Goal: Task Accomplishment & Management: Use online tool/utility

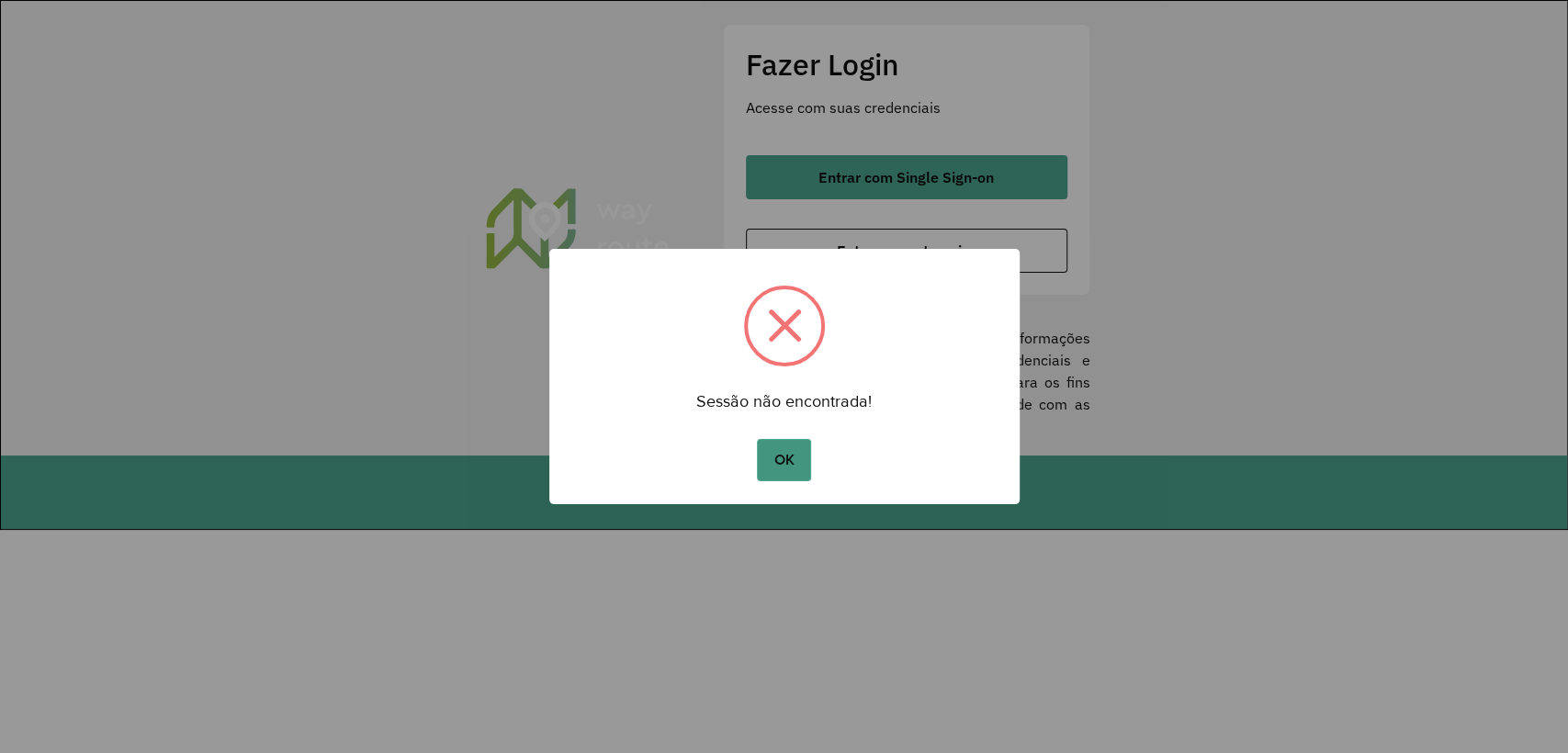
click at [794, 471] on button "OK" at bounding box center [784, 460] width 54 height 43
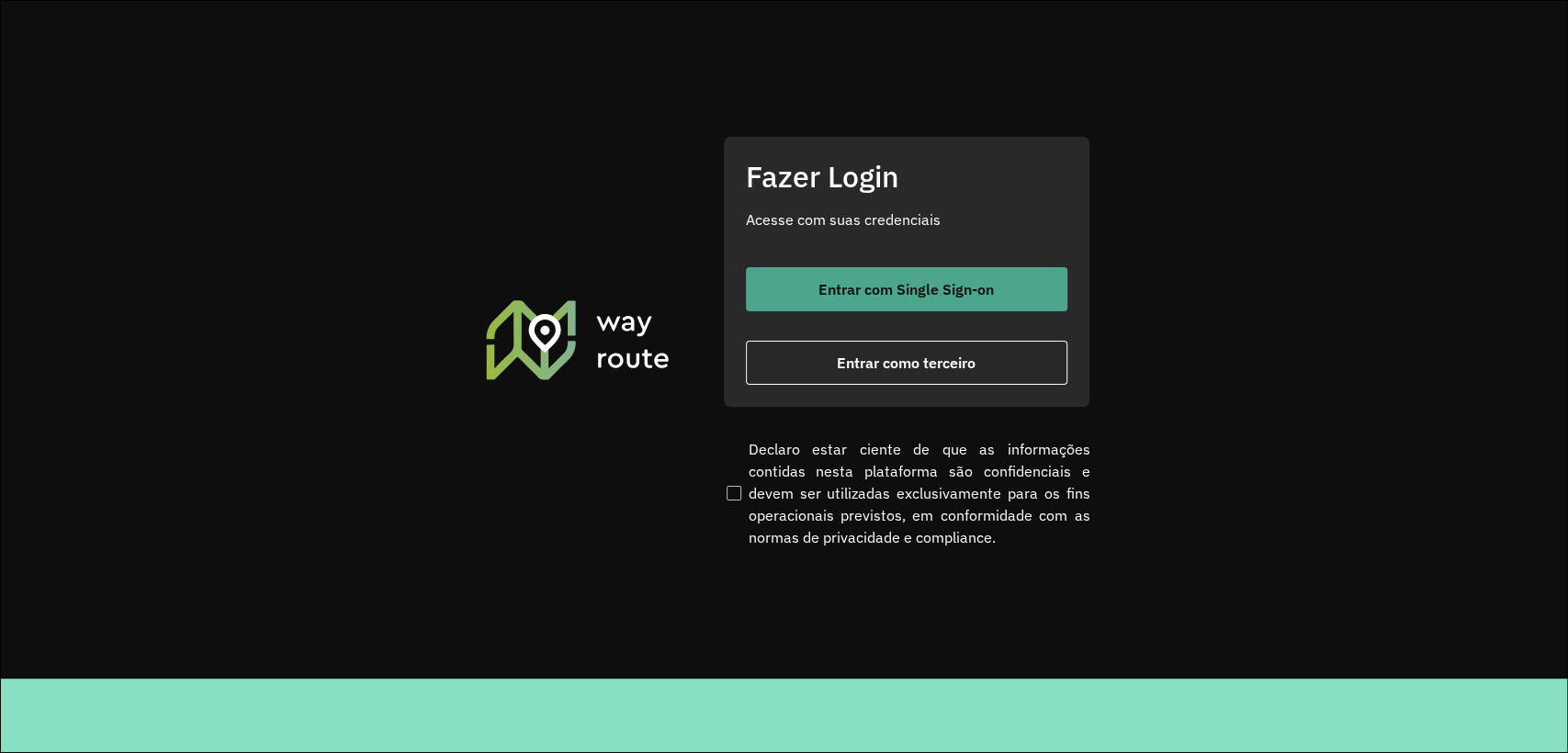
click at [867, 298] on button "Entrar com Single Sign-on" at bounding box center [907, 290] width 322 height 44
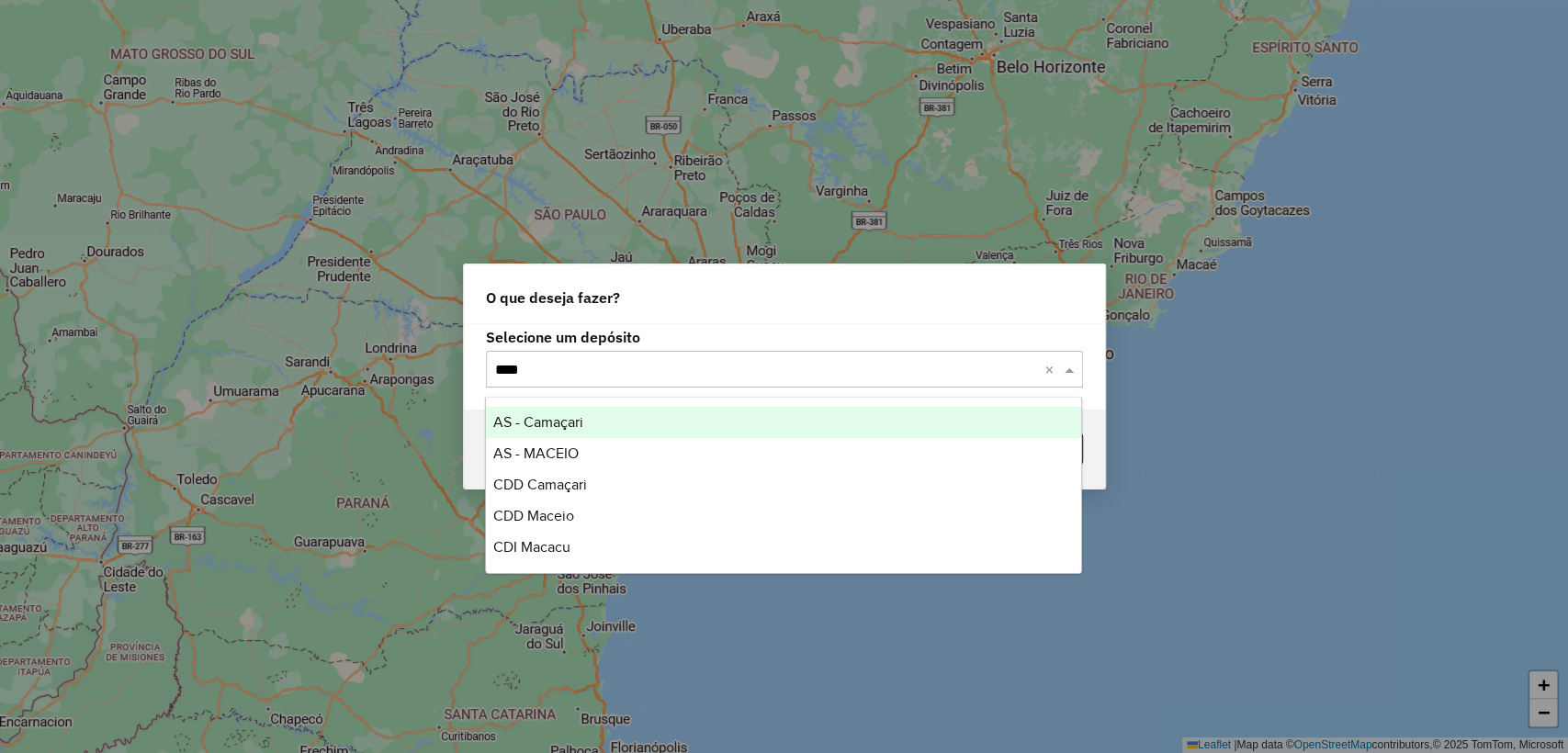
type input "*****"
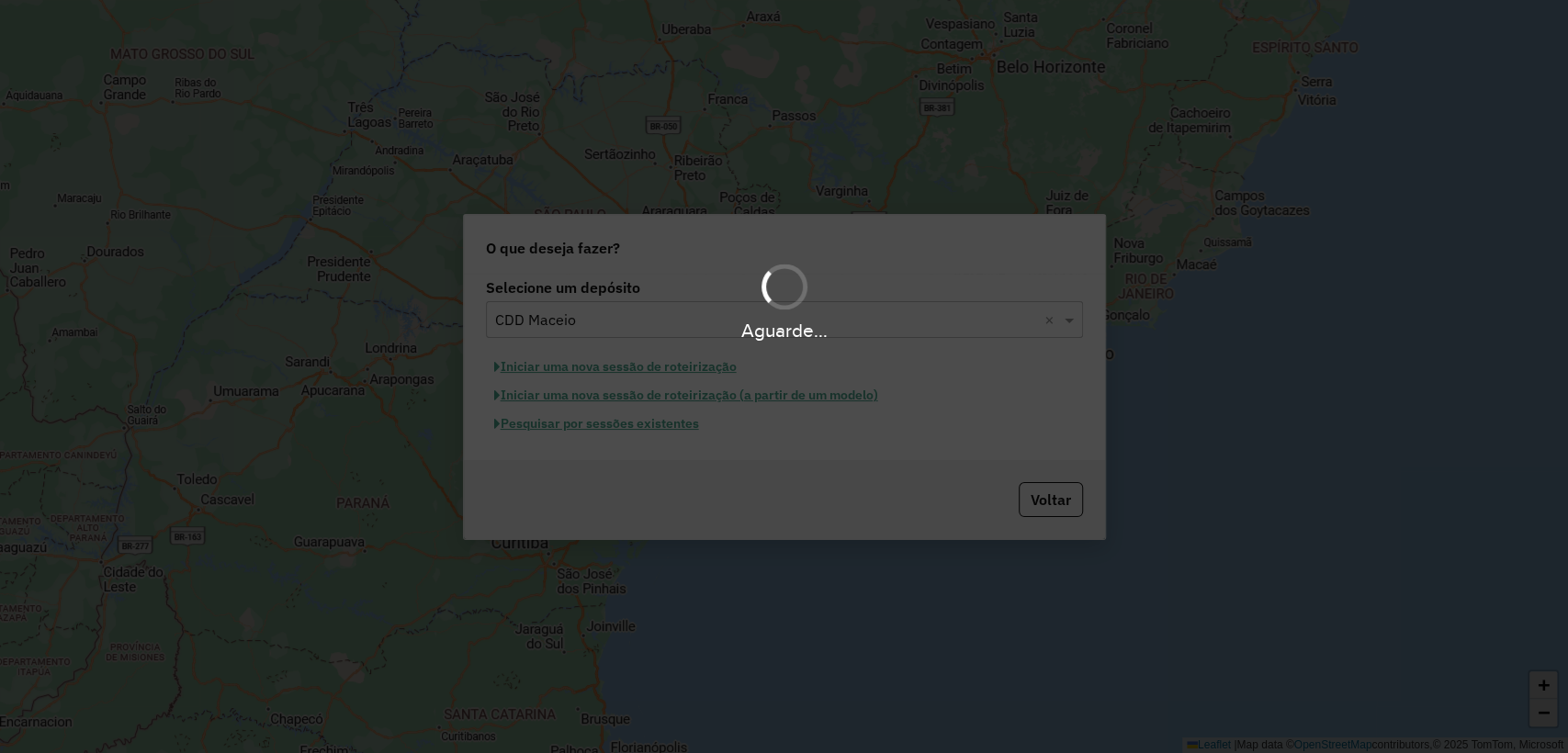
click at [638, 426] on div "Aguarde..." at bounding box center [784, 376] width 1568 height 753
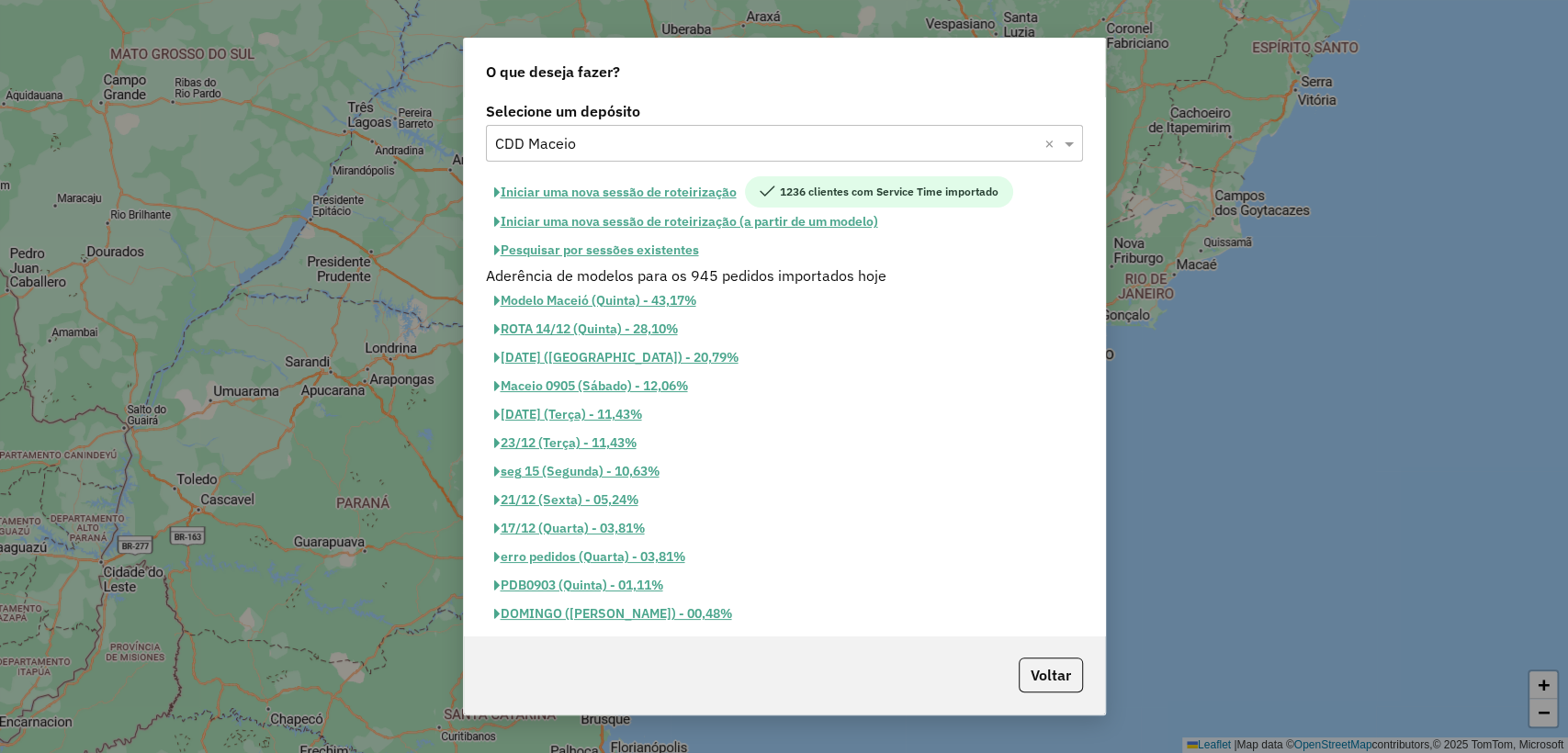
click at [669, 253] on button "Pesquisar por sessões existentes" at bounding box center [596, 251] width 221 height 28
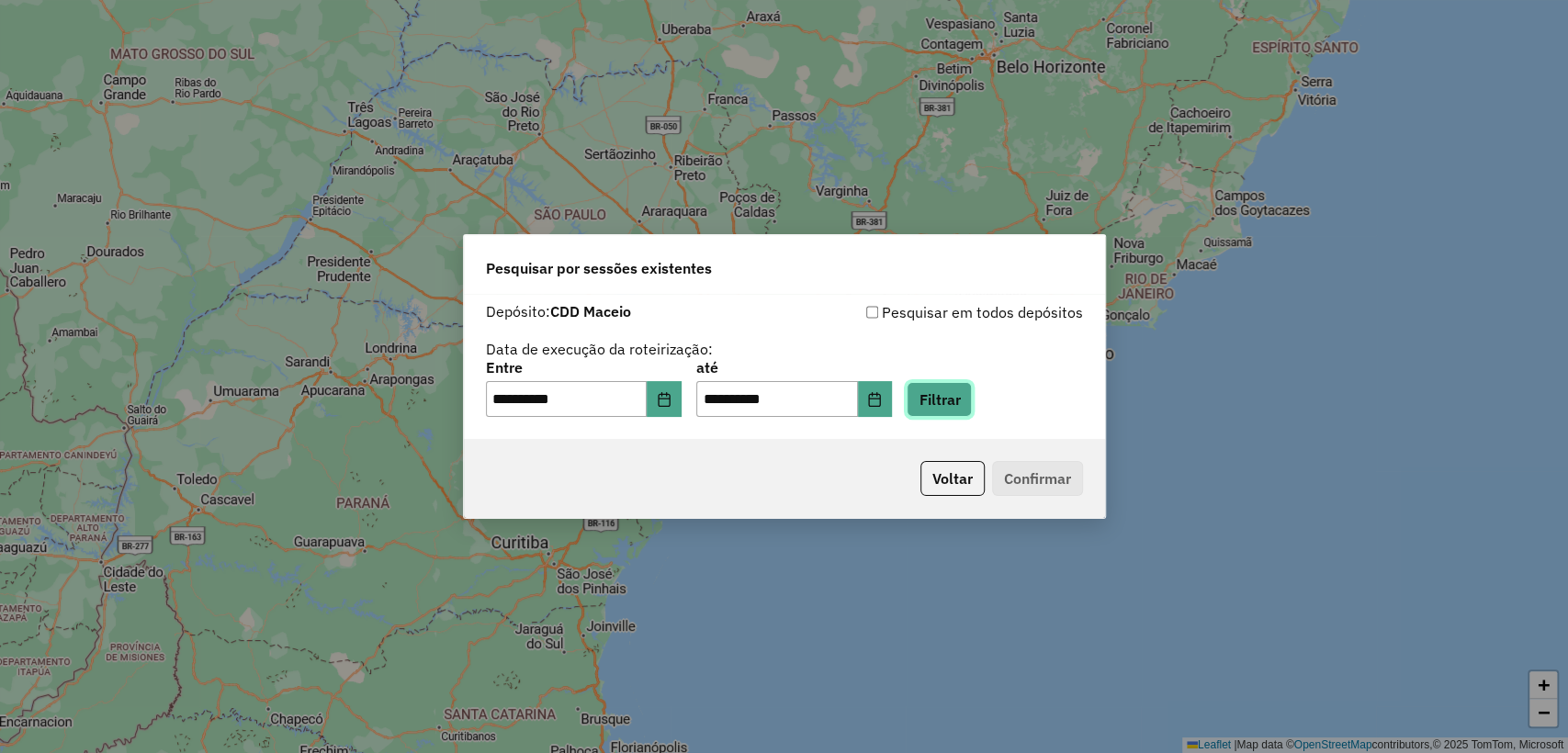
click at [941, 391] on button "Filtrar" at bounding box center [939, 399] width 66 height 35
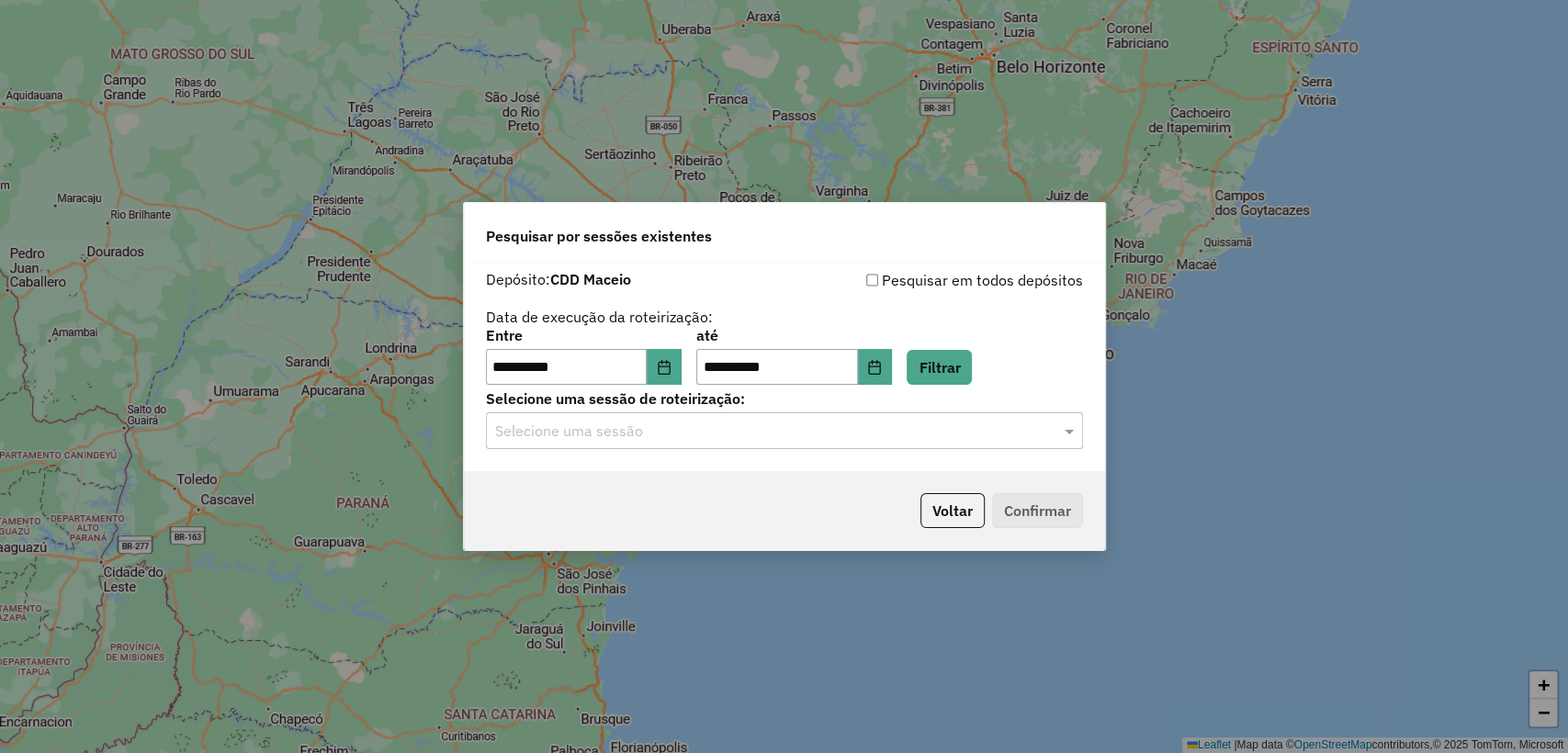
click at [640, 432] on input "text" at bounding box center [765, 431] width 542 height 22
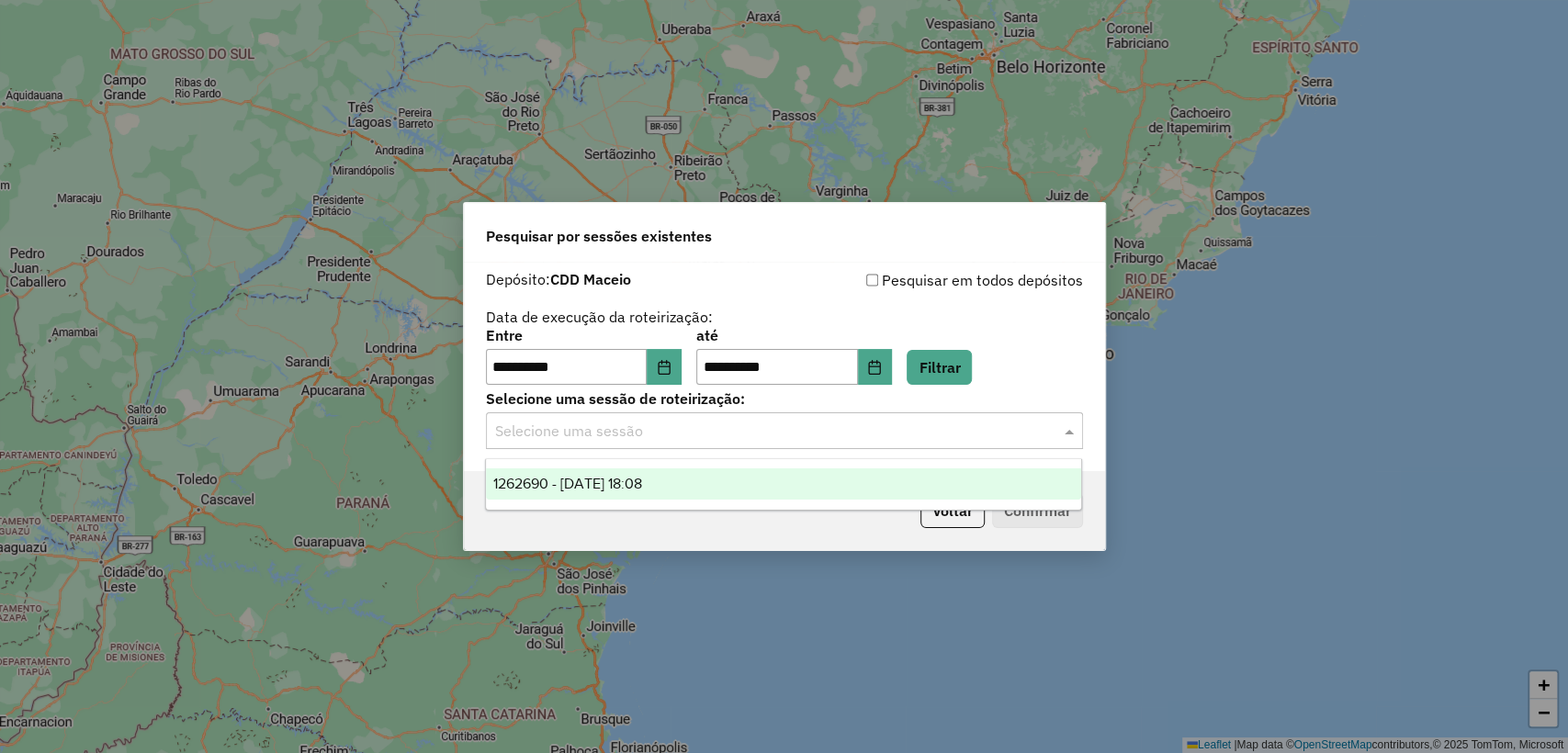
click at [636, 473] on div "1262690 - 10/09/2025 18:08" at bounding box center [784, 483] width 595 height 31
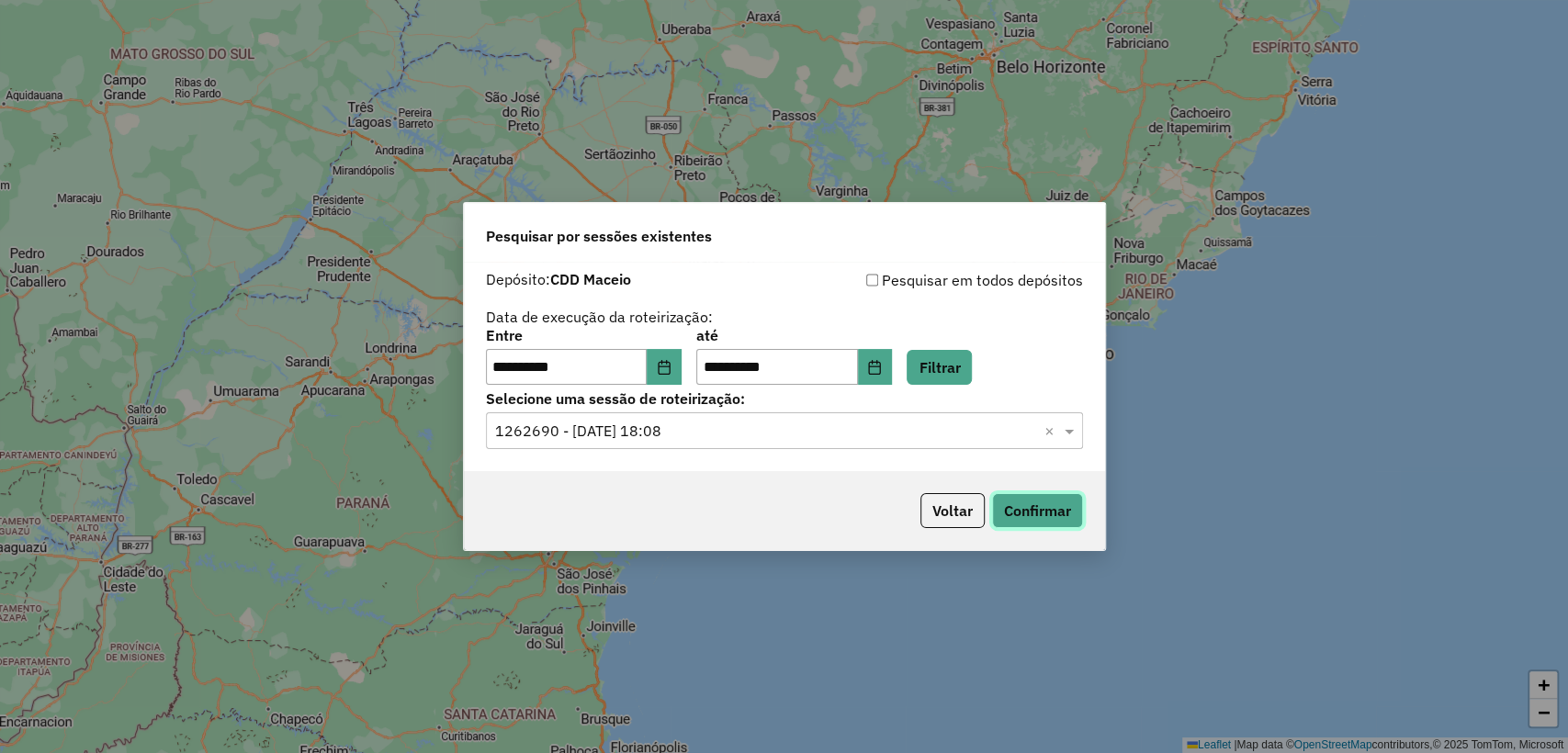
click at [1056, 499] on button "Confirmar" at bounding box center [1038, 511] width 91 height 35
click at [671, 378] on button "Choose Date" at bounding box center [664, 367] width 35 height 37
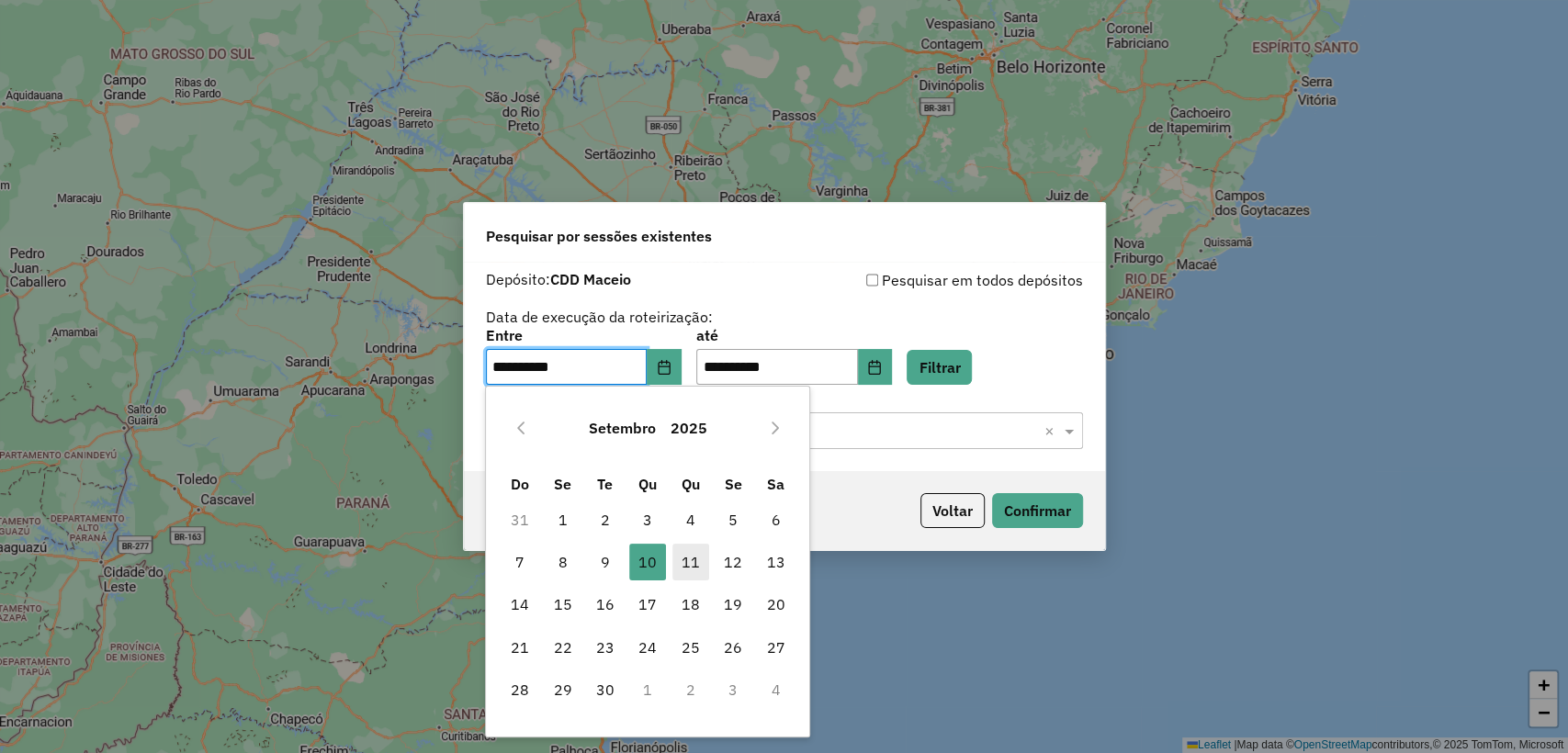
click at [685, 553] on span "11" at bounding box center [690, 562] width 37 height 37
type input "**********"
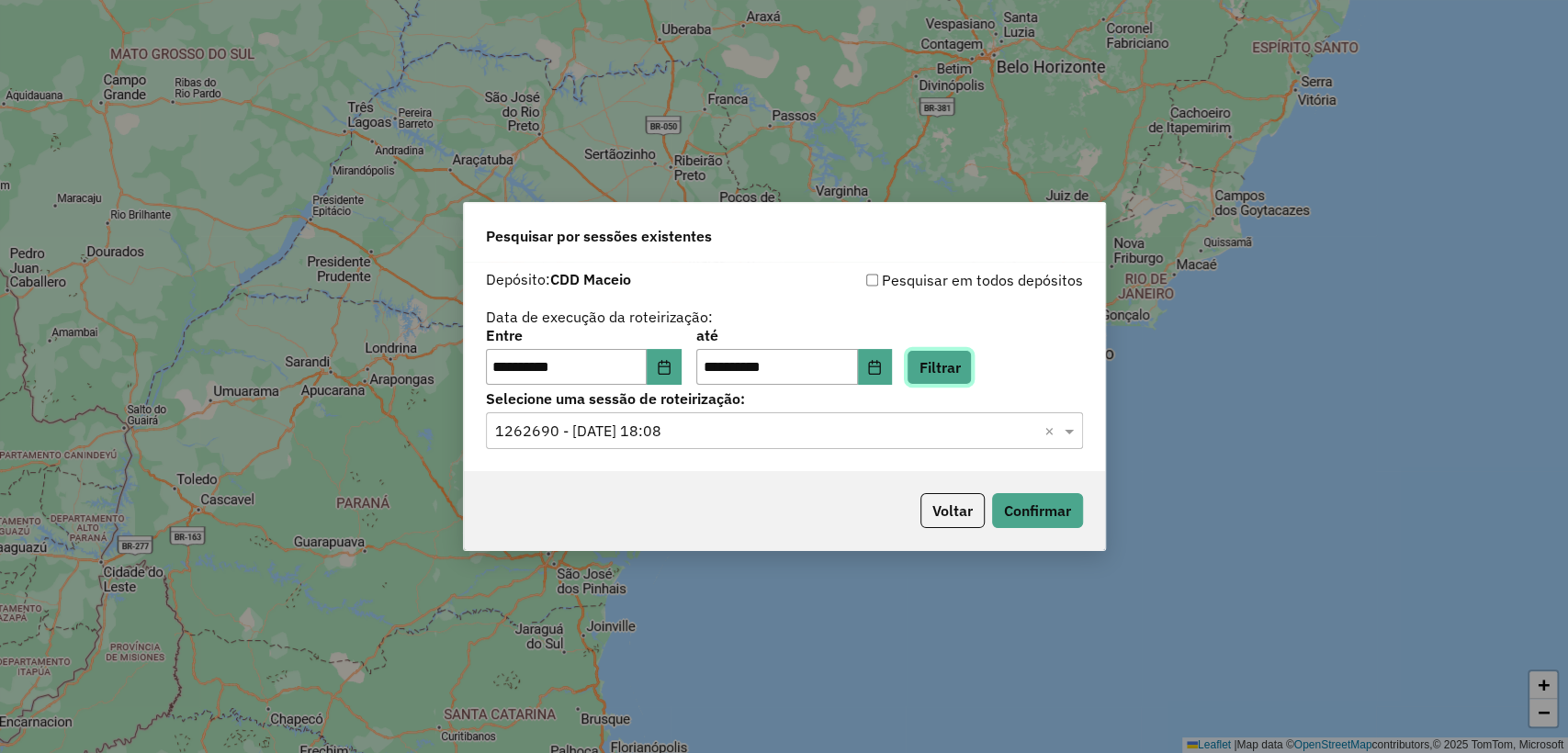
click at [955, 362] on button "Filtrar" at bounding box center [939, 367] width 66 height 35
click at [743, 430] on input "text" at bounding box center [765, 431] width 542 height 22
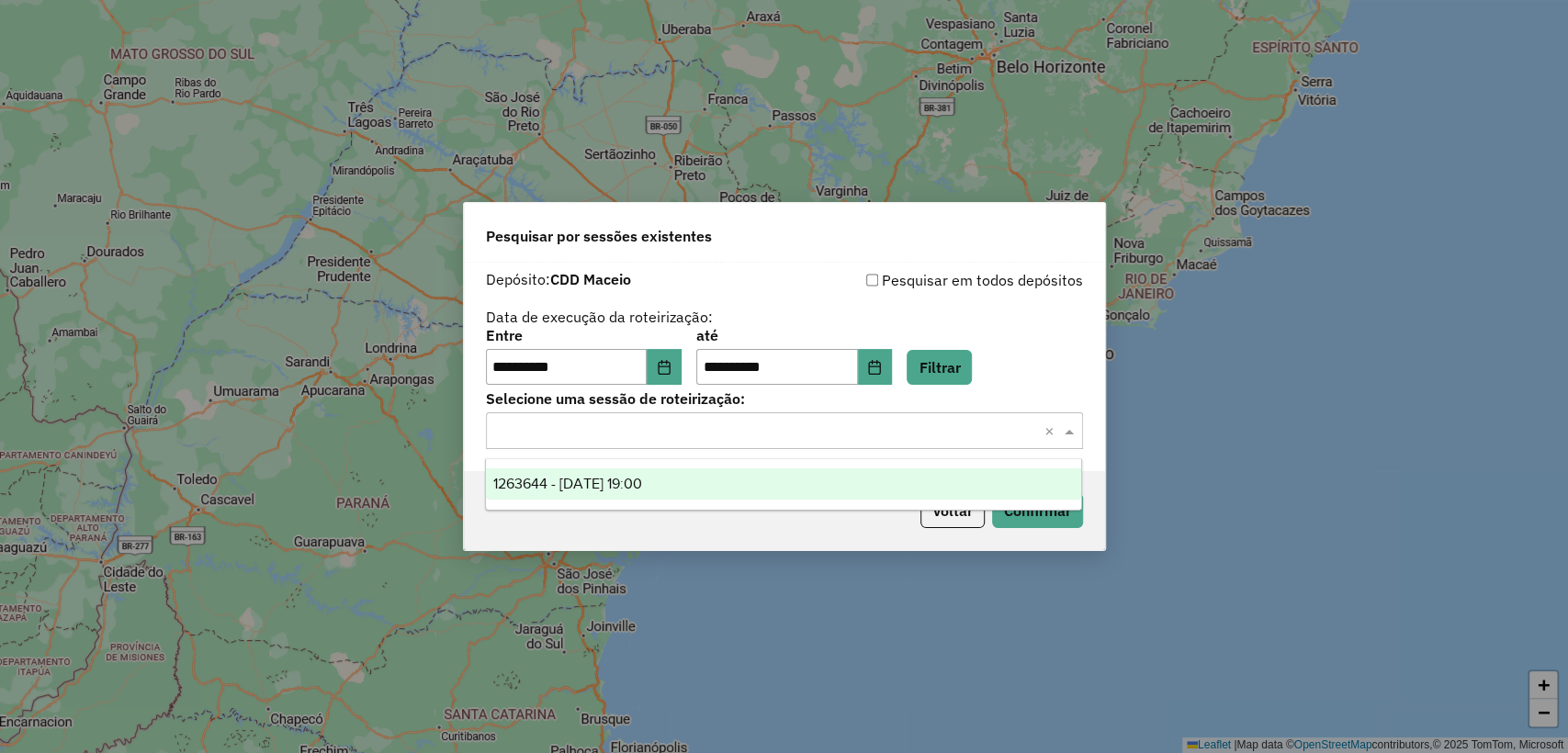
click at [716, 491] on div "1263644 - 11/09/2025 19:00" at bounding box center [784, 483] width 595 height 31
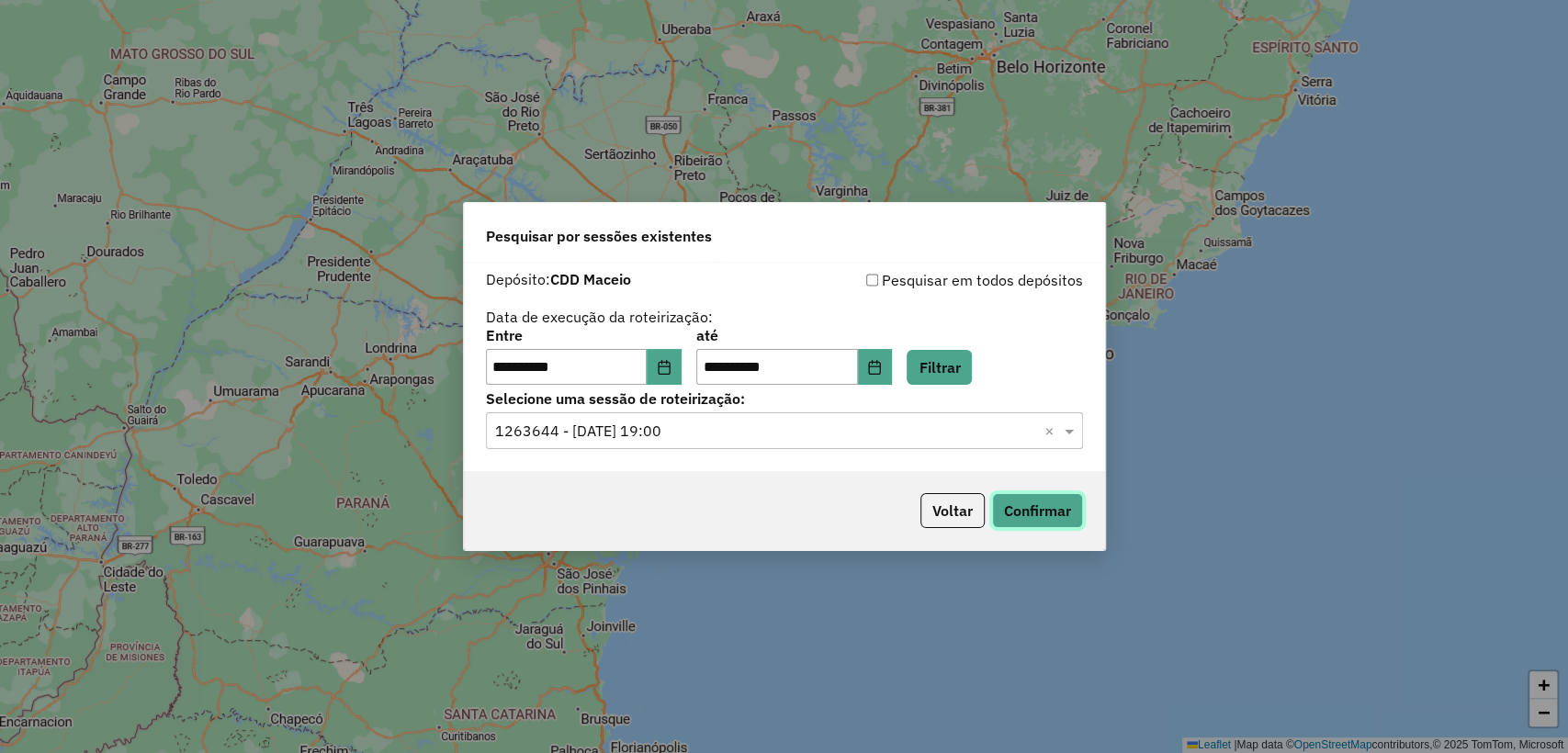
click at [1036, 509] on button "Confirmar" at bounding box center [1038, 511] width 91 height 35
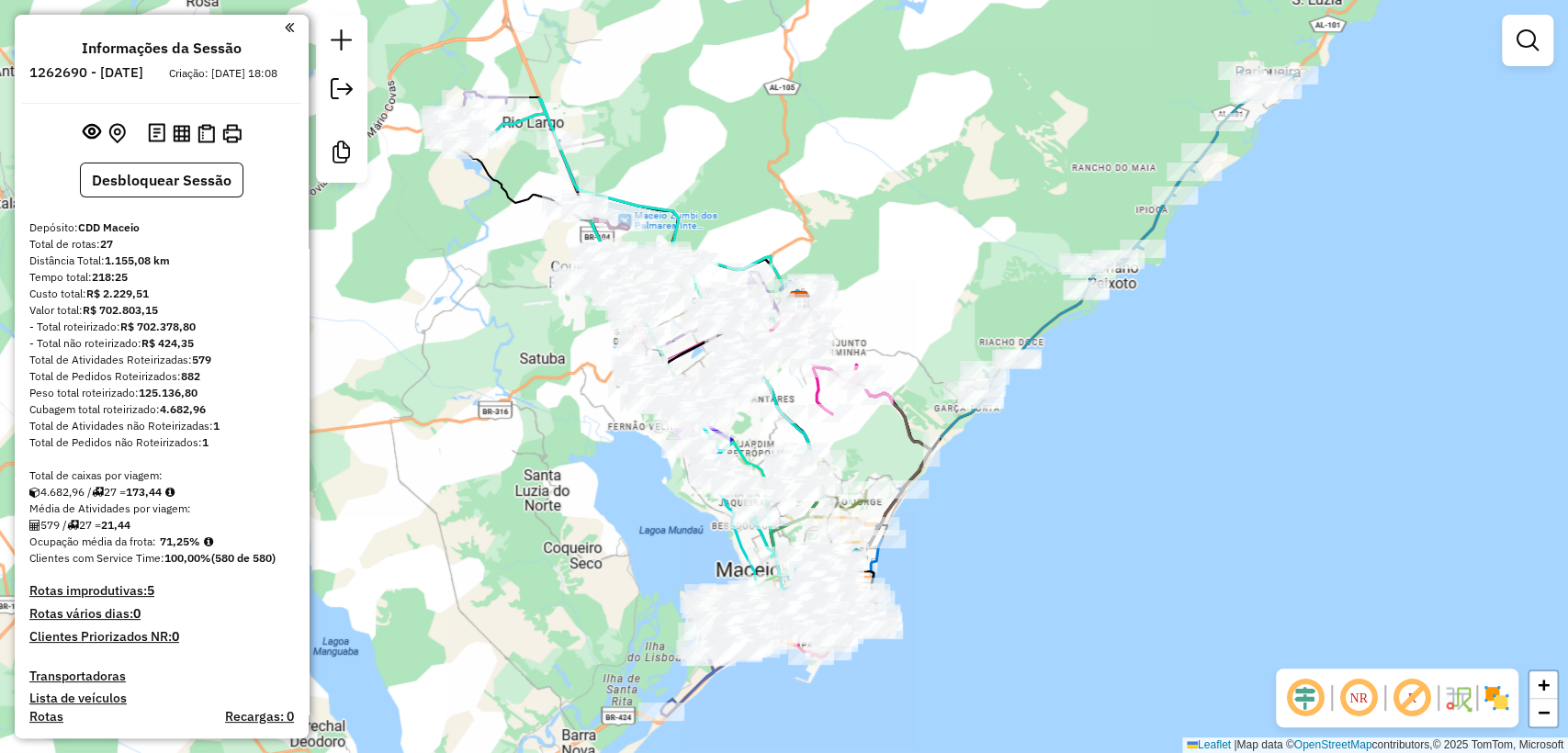
drag, startPoint x: 901, startPoint y: 328, endPoint x: 952, endPoint y: 344, distance: 53.5
click at [952, 344] on div "Janela de atendimento Grade de atendimento Capacidade Transportadoras Veículos …" at bounding box center [784, 376] width 1568 height 753
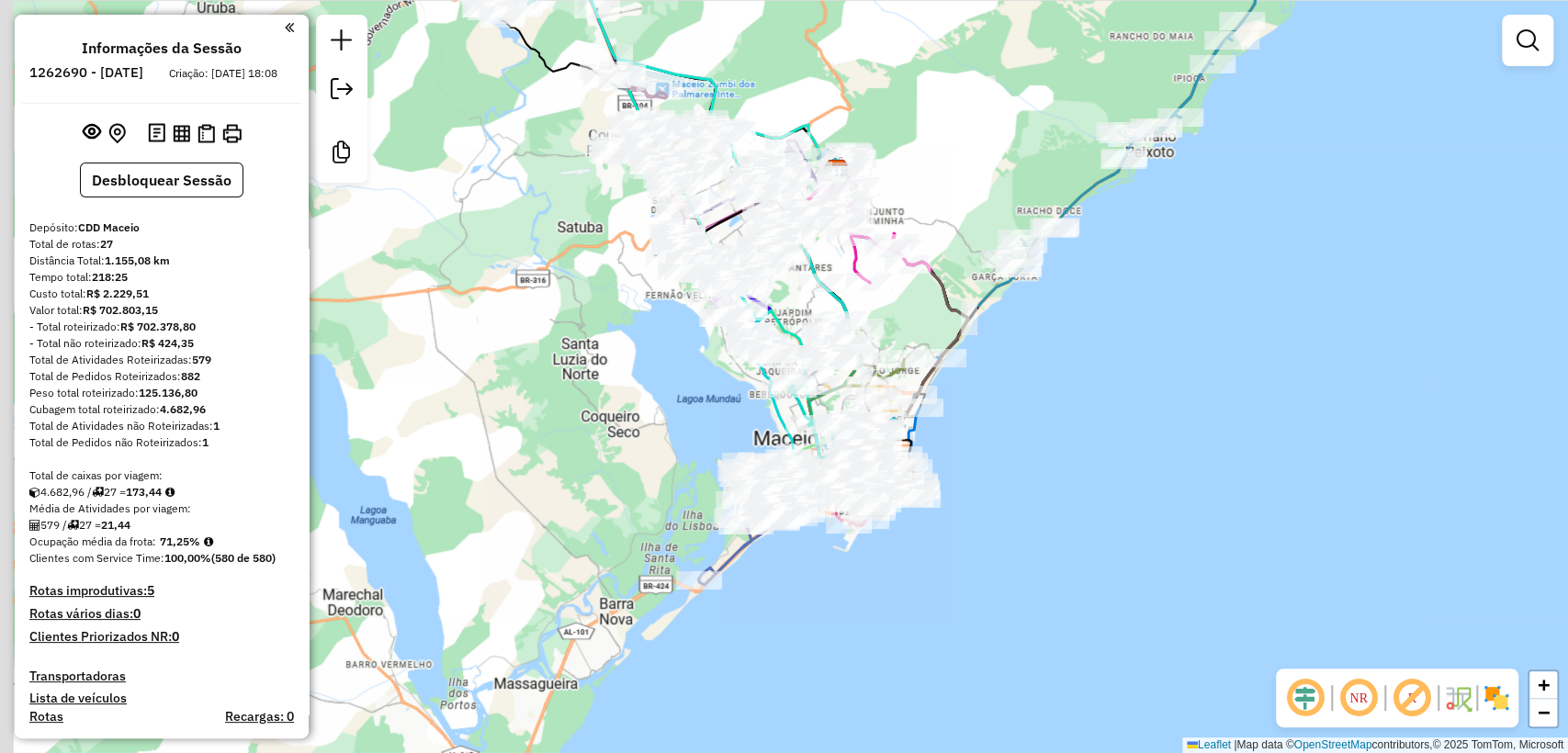
drag, startPoint x: 667, startPoint y: 547, endPoint x: 706, endPoint y: 415, distance: 137.6
click at [706, 415] on div "Janela de atendimento Grade de atendimento Capacidade Transportadoras Veículos …" at bounding box center [784, 376] width 1568 height 753
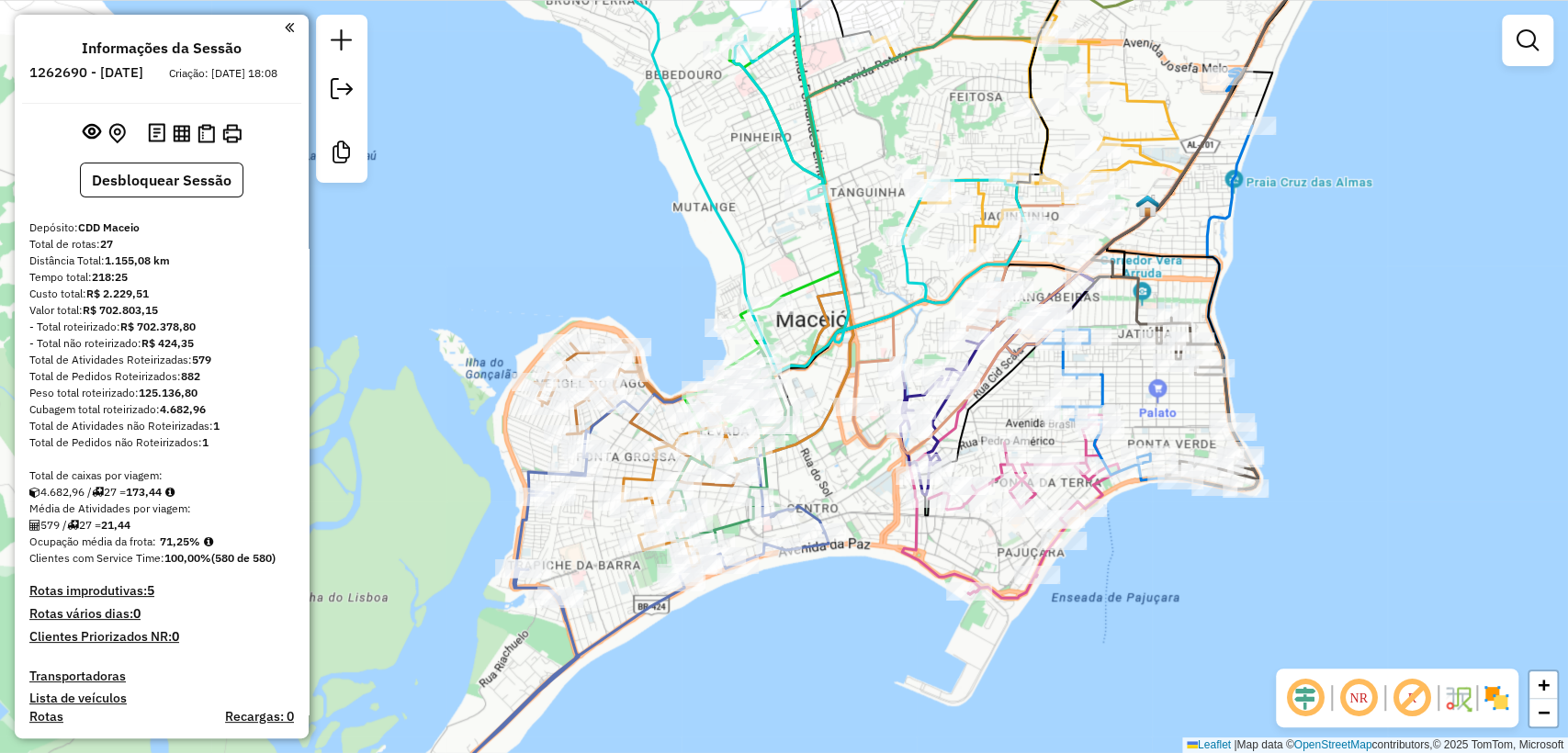
click at [1223, 396] on icon at bounding box center [1207, 404] width 101 height 172
select select "**********"
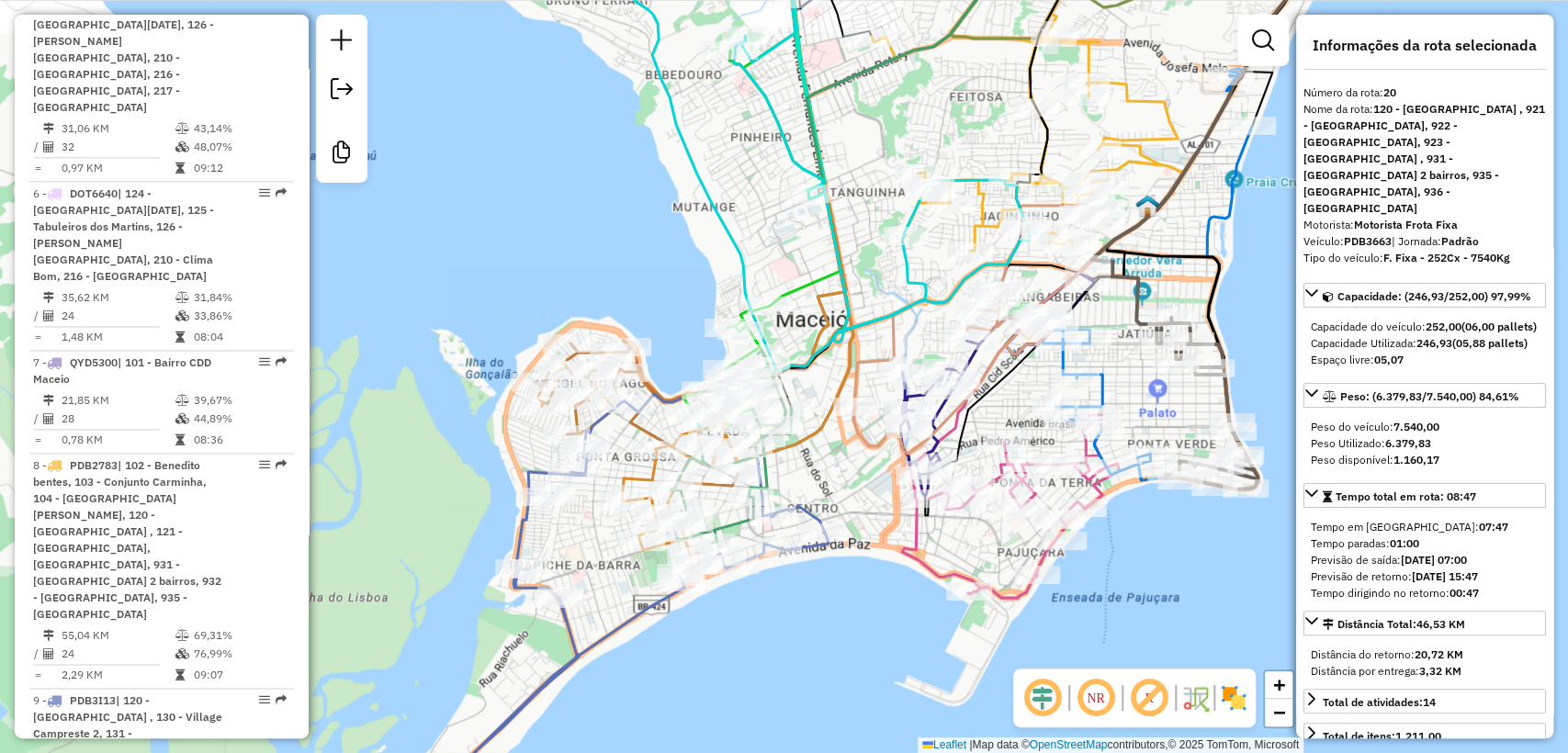
scroll to position [3514, 0]
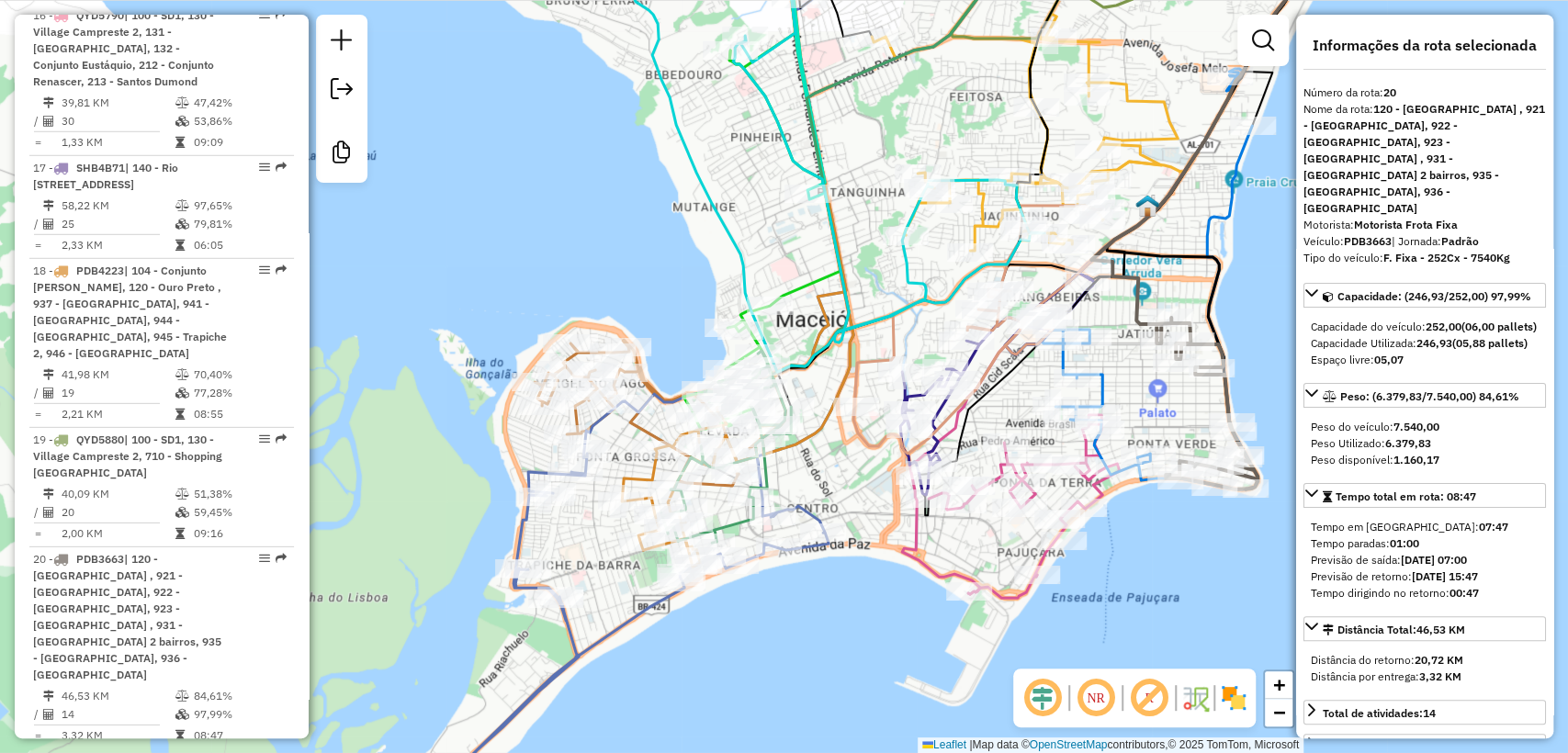
click at [908, 542] on icon at bounding box center [1119, 259] width 434 height 669
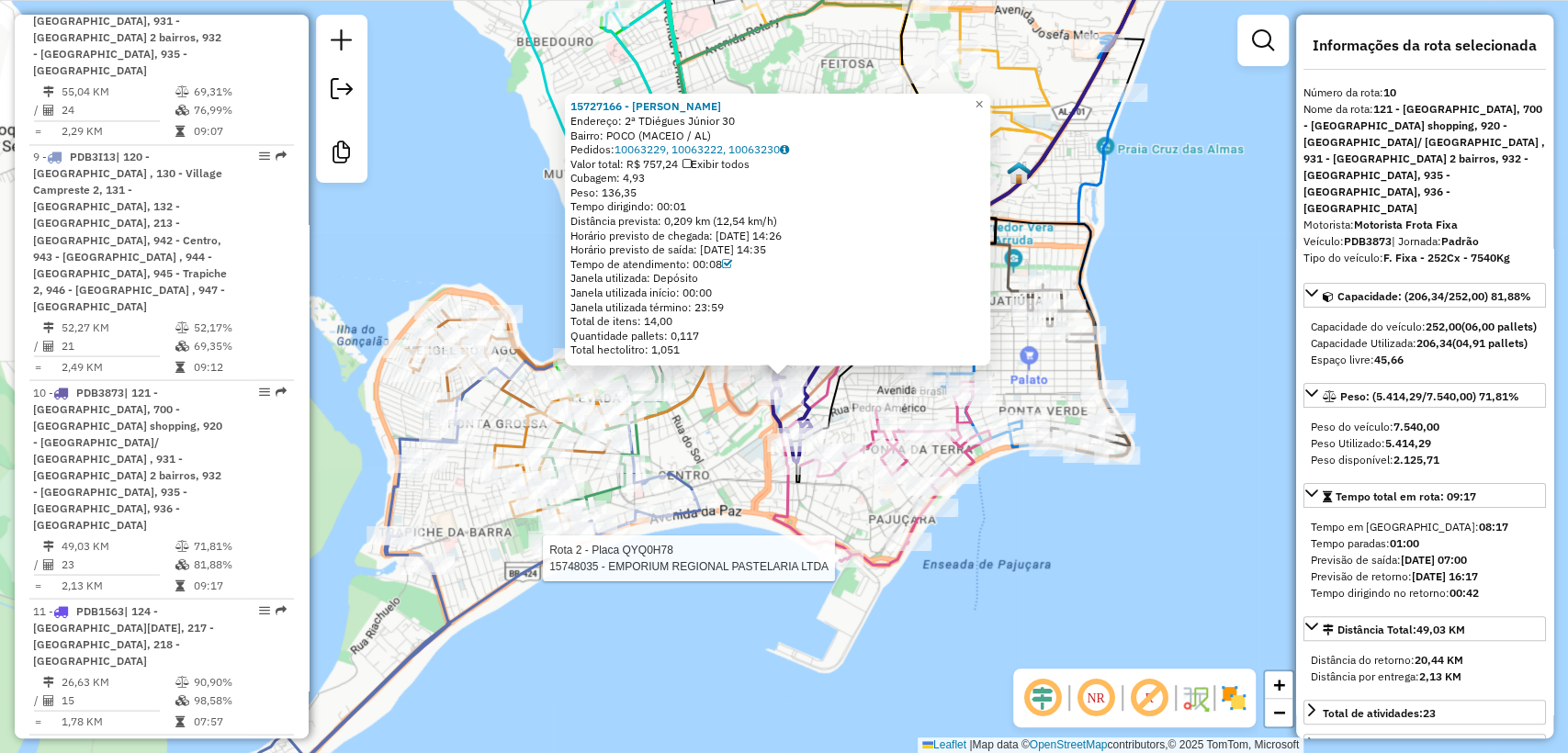
scroll to position [2124, 0]
click at [798, 611] on div "15727166 - FABIO GOMES BATISTA Endereço: 2ª TDiégues Júnior 30 Bairro: POCO (MA…" at bounding box center [784, 376] width 1568 height 753
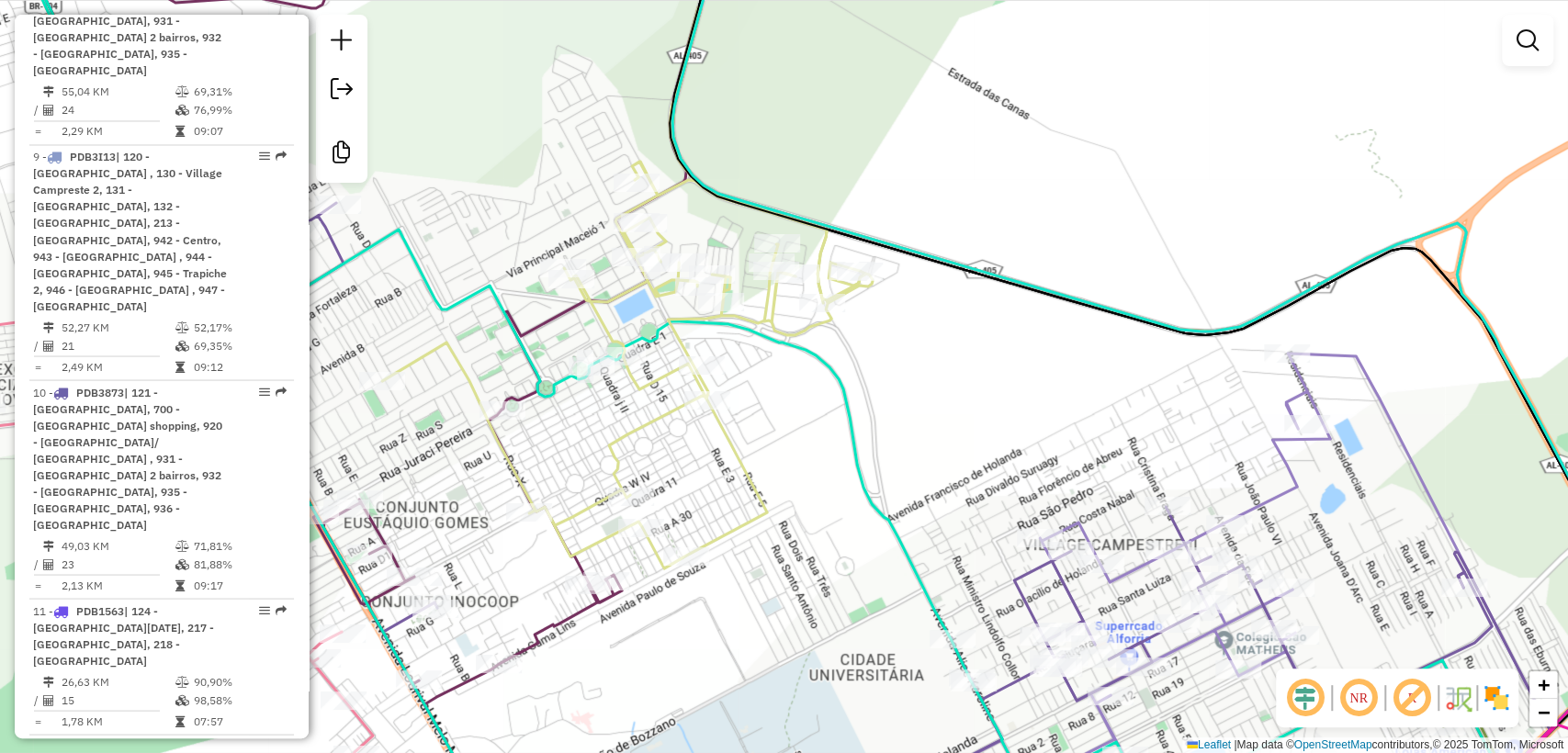
click at [678, 187] on icon at bounding box center [624, 365] width 484 height 407
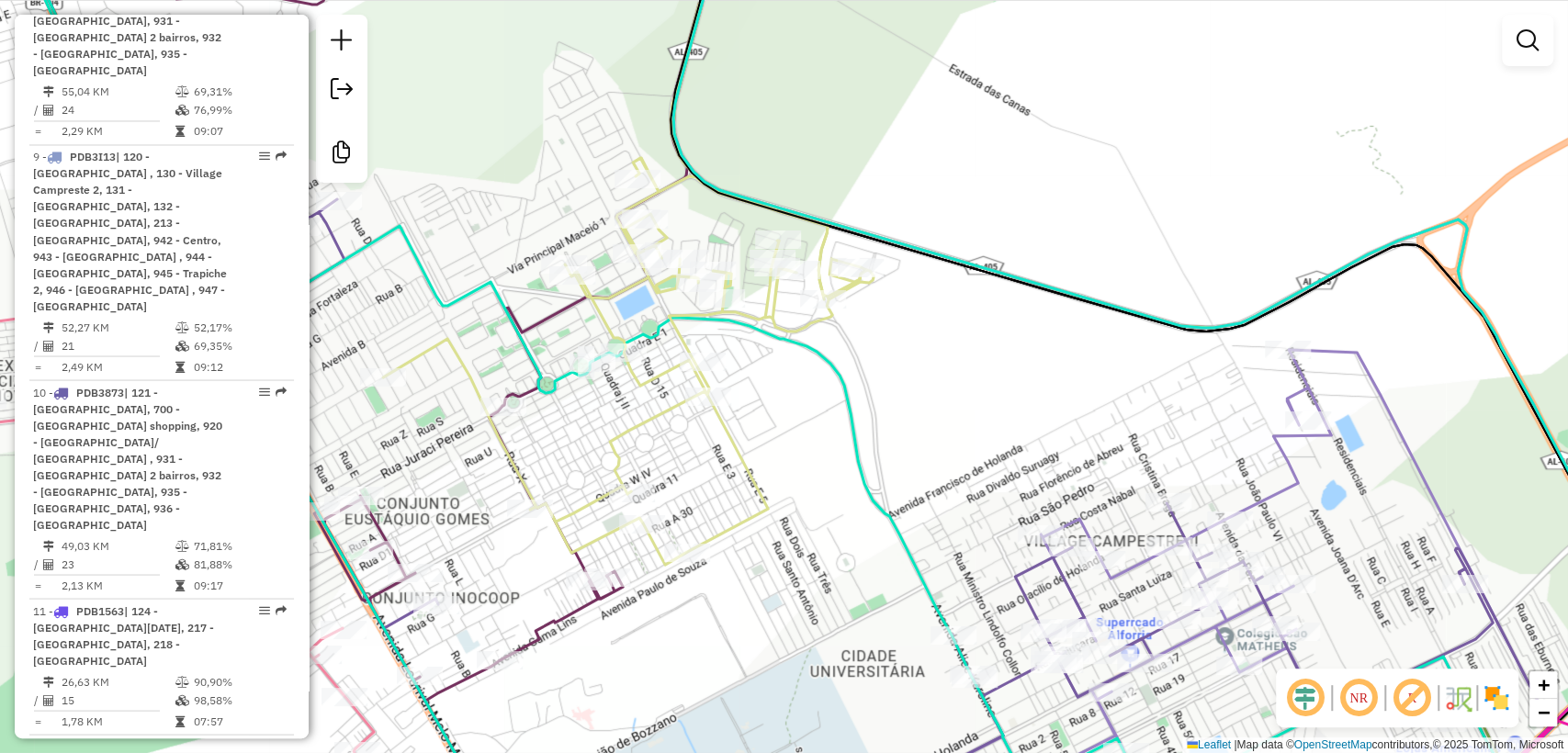
click at [678, 187] on icon at bounding box center [625, 361] width 484 height 407
select select "**********"
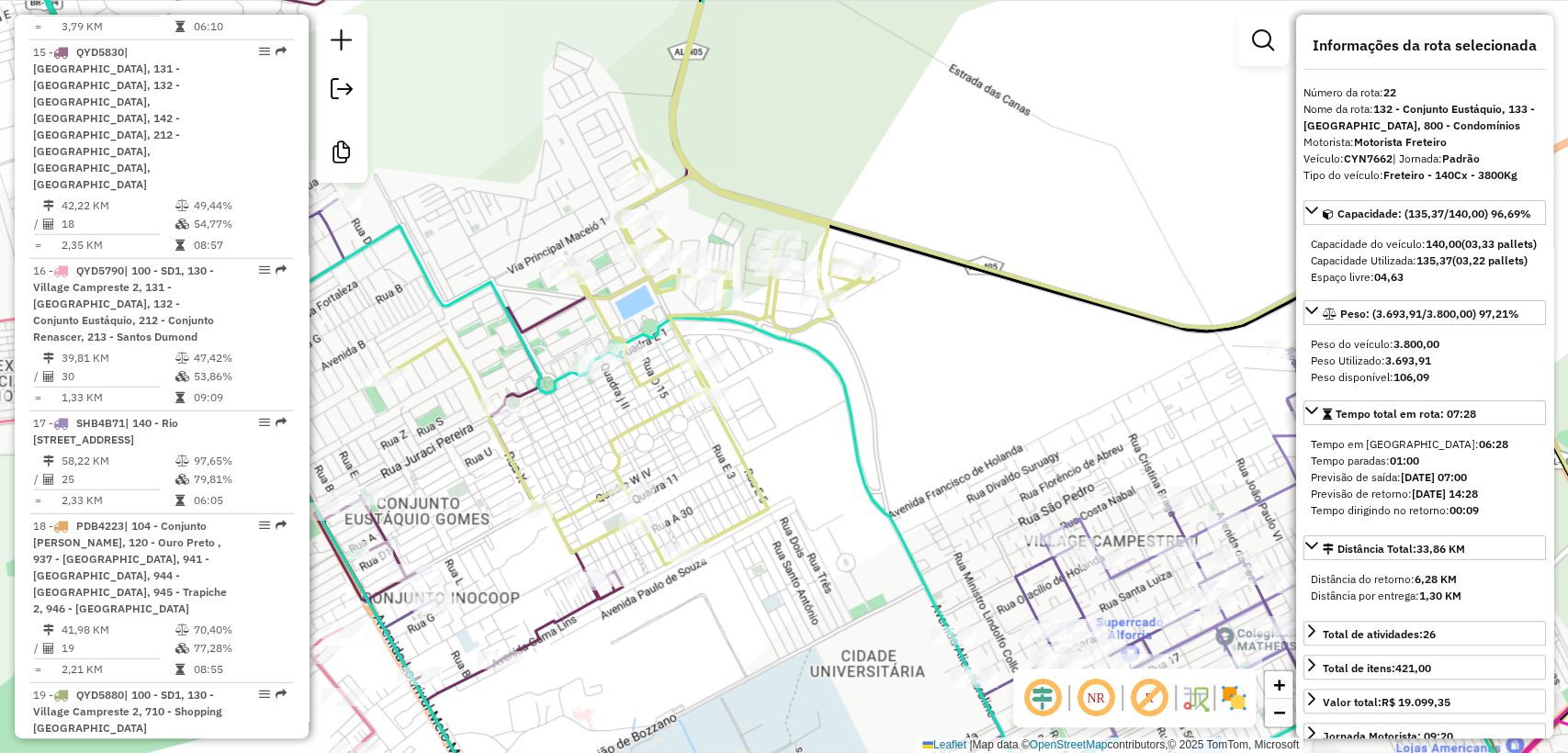
scroll to position [3870, 0]
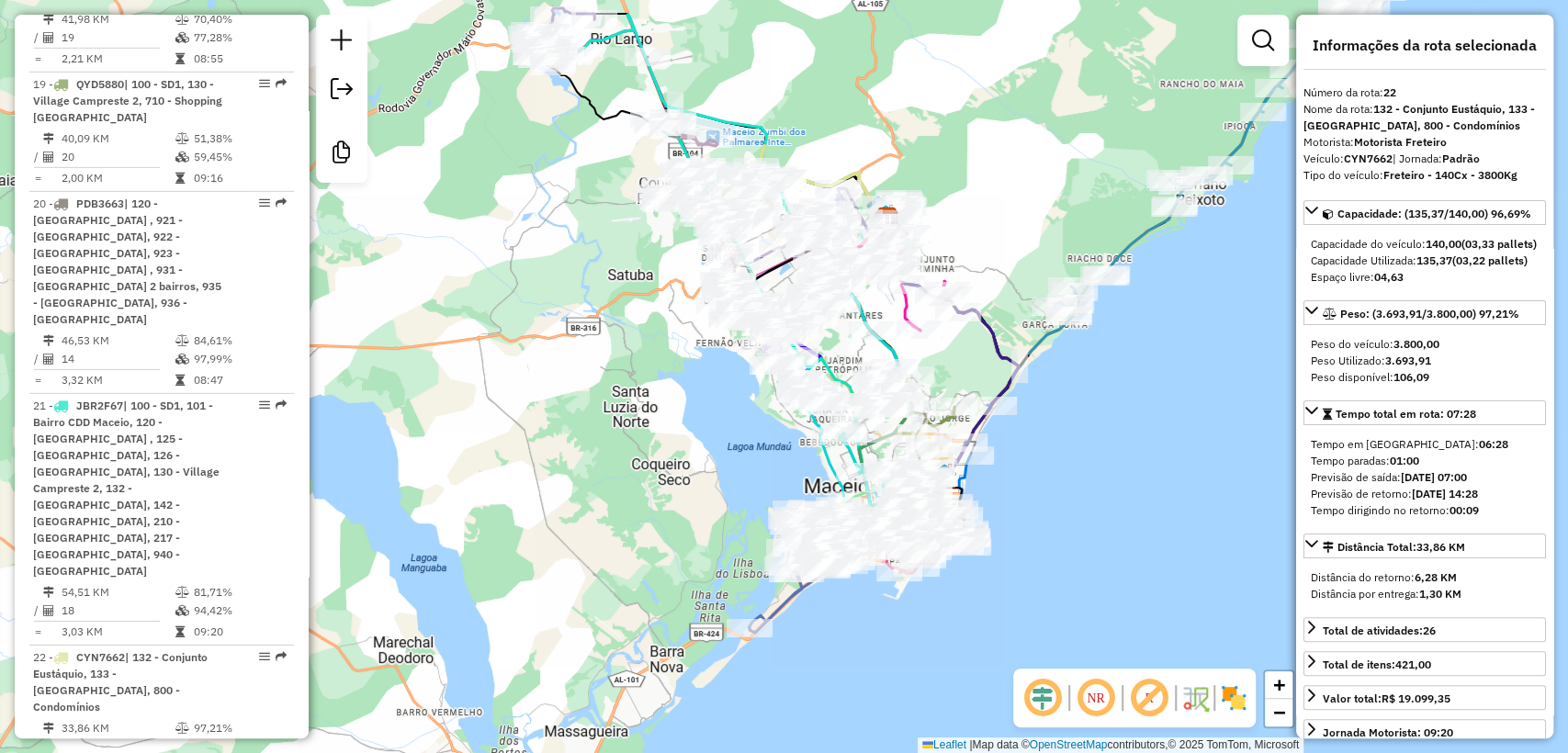
drag, startPoint x: 988, startPoint y: 80, endPoint x: 843, endPoint y: 130, distance: 153.4
click at [843, 130] on div "Janela de atendimento Grade de atendimento Capacidade Transportadoras Veículos …" at bounding box center [784, 376] width 1568 height 753
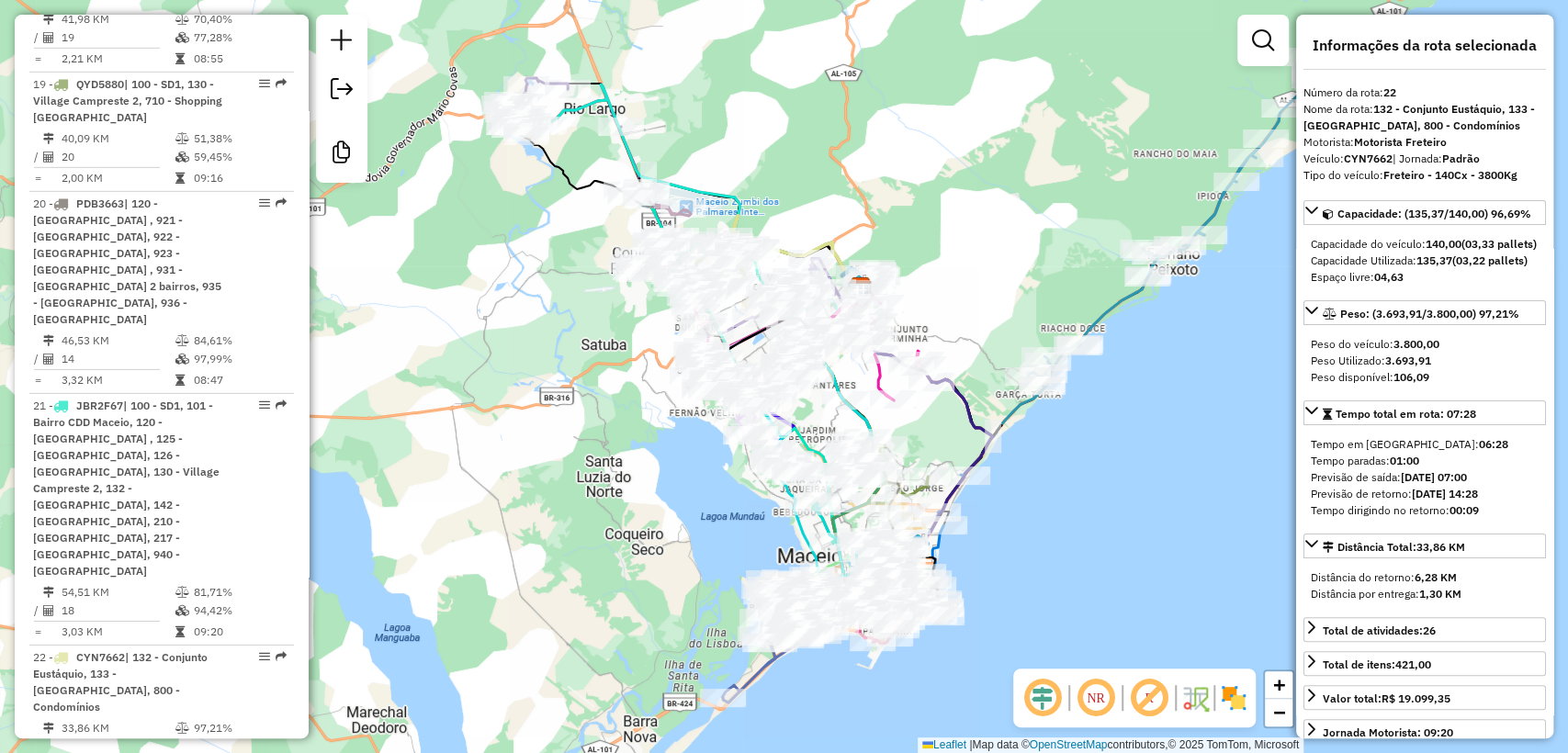
drag, startPoint x: 1010, startPoint y: 185, endPoint x: 990, endPoint y: 226, distance: 45.6
click at [990, 227] on div "Janela de atendimento Grade de atendimento Capacidade Transportadoras Veículos …" at bounding box center [784, 376] width 1568 height 753
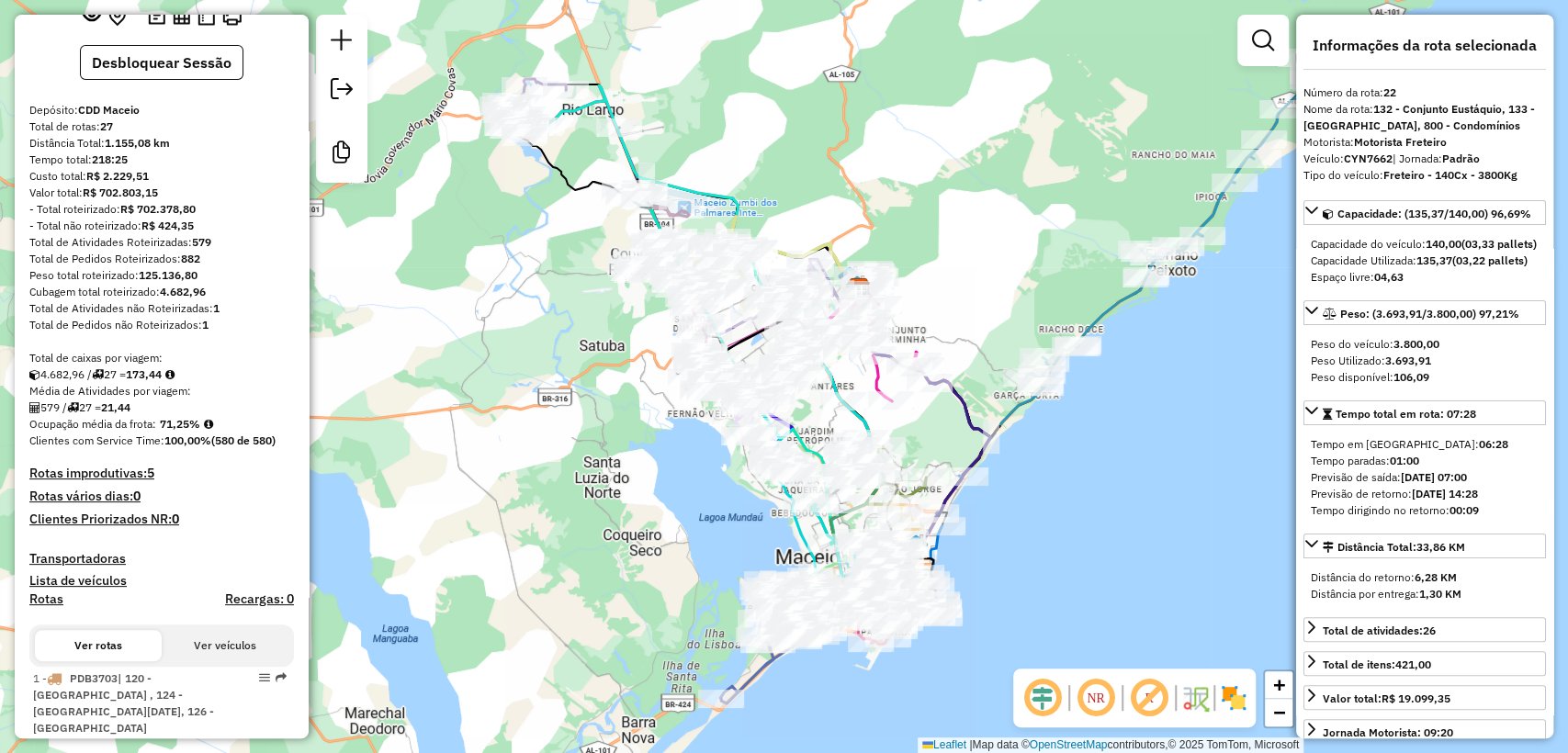
scroll to position [0, 0]
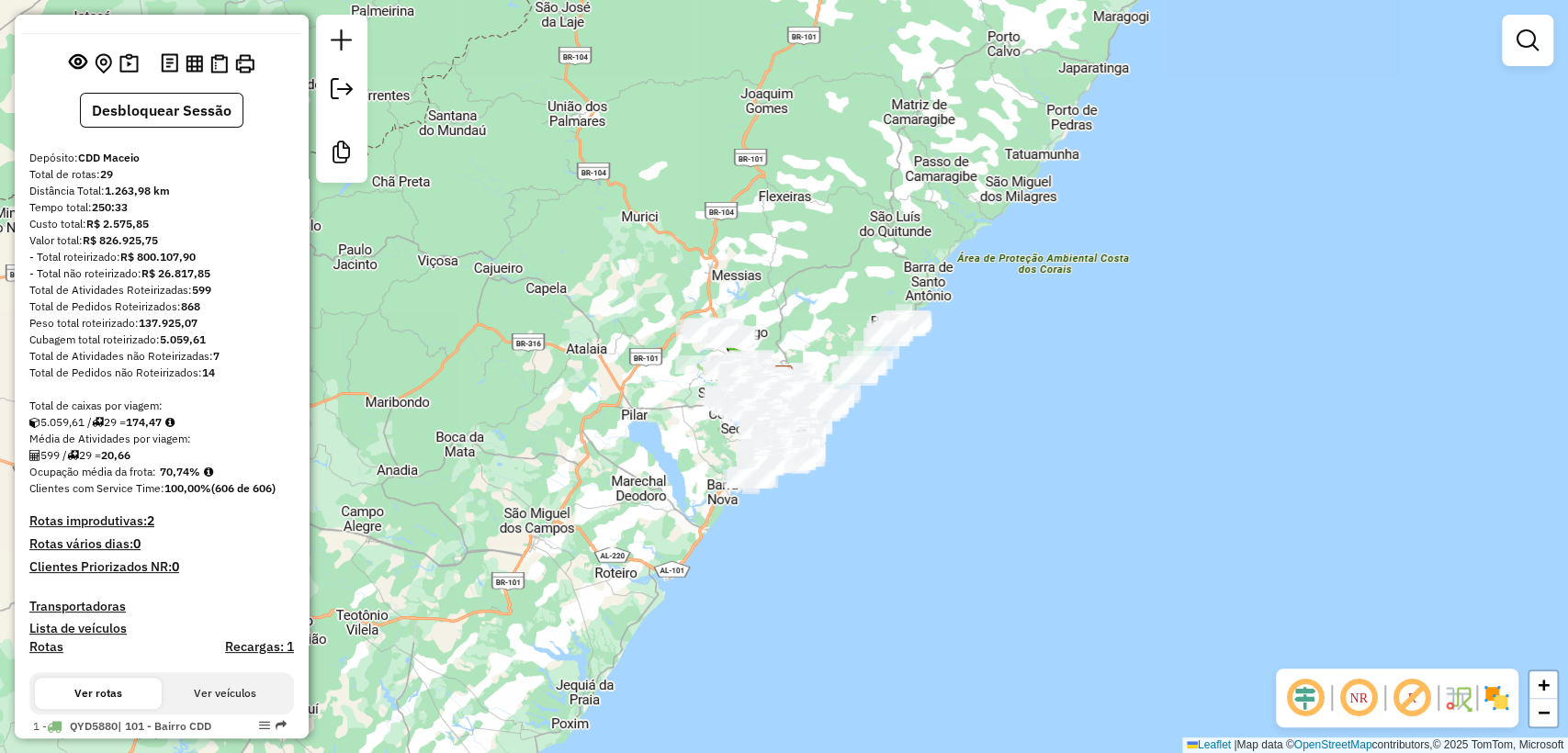
scroll to position [71, 0]
select select "**********"
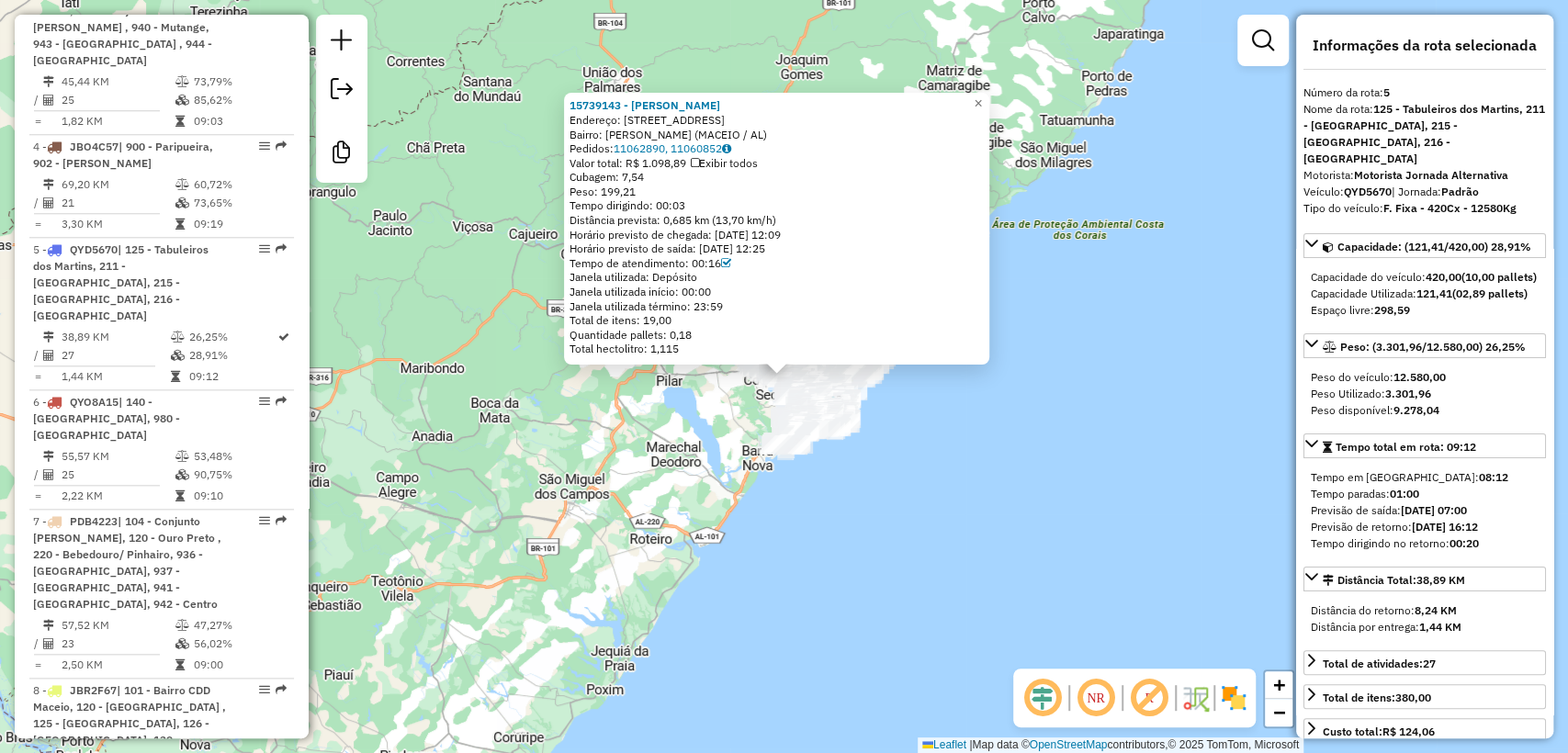
scroll to position [1329, 0]
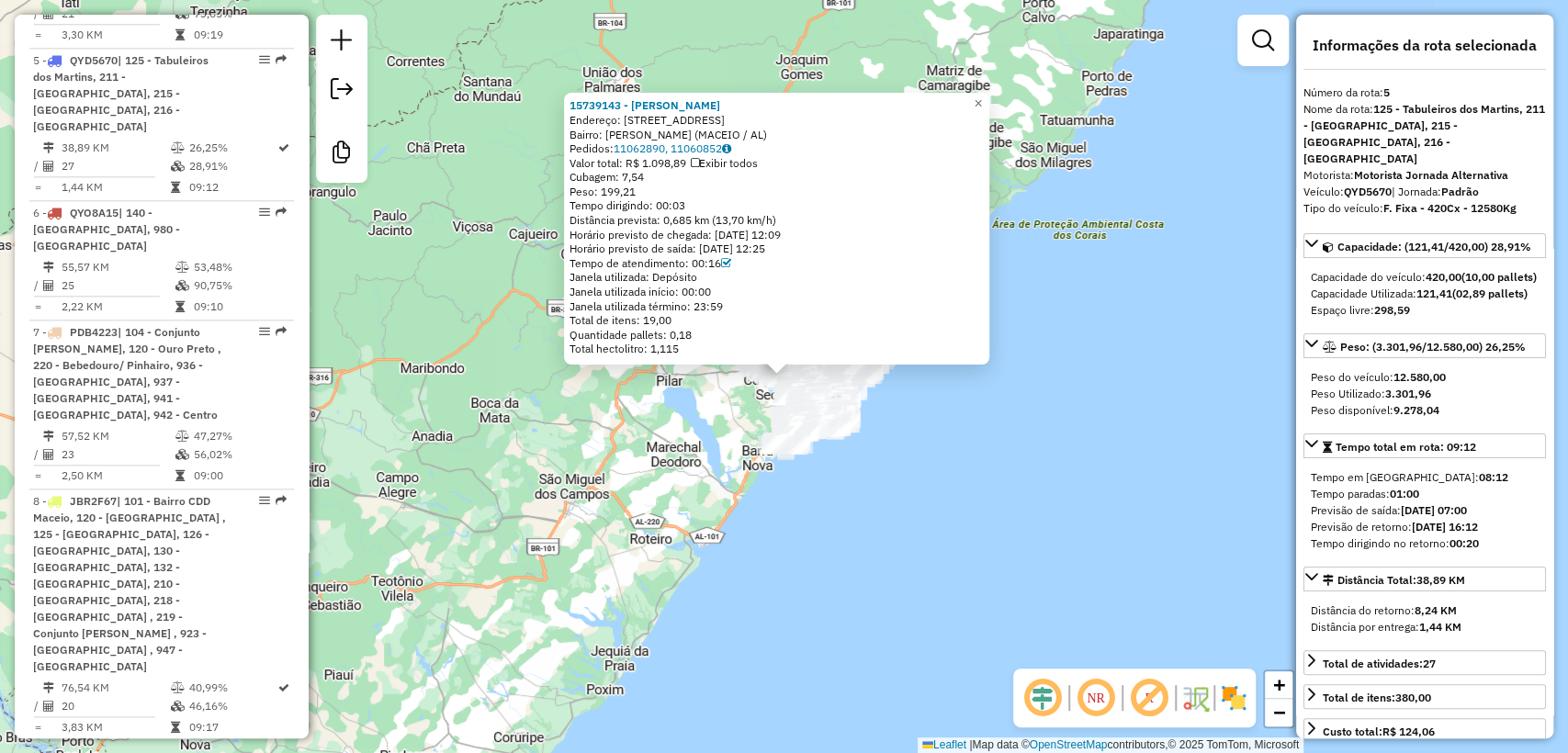
click at [458, 427] on div "Rota 5 - Placa QYD5670 15739143 - ANDERSON HORTENCIO 15739143 - ANDERSON HORTEN…" at bounding box center [784, 376] width 1568 height 753
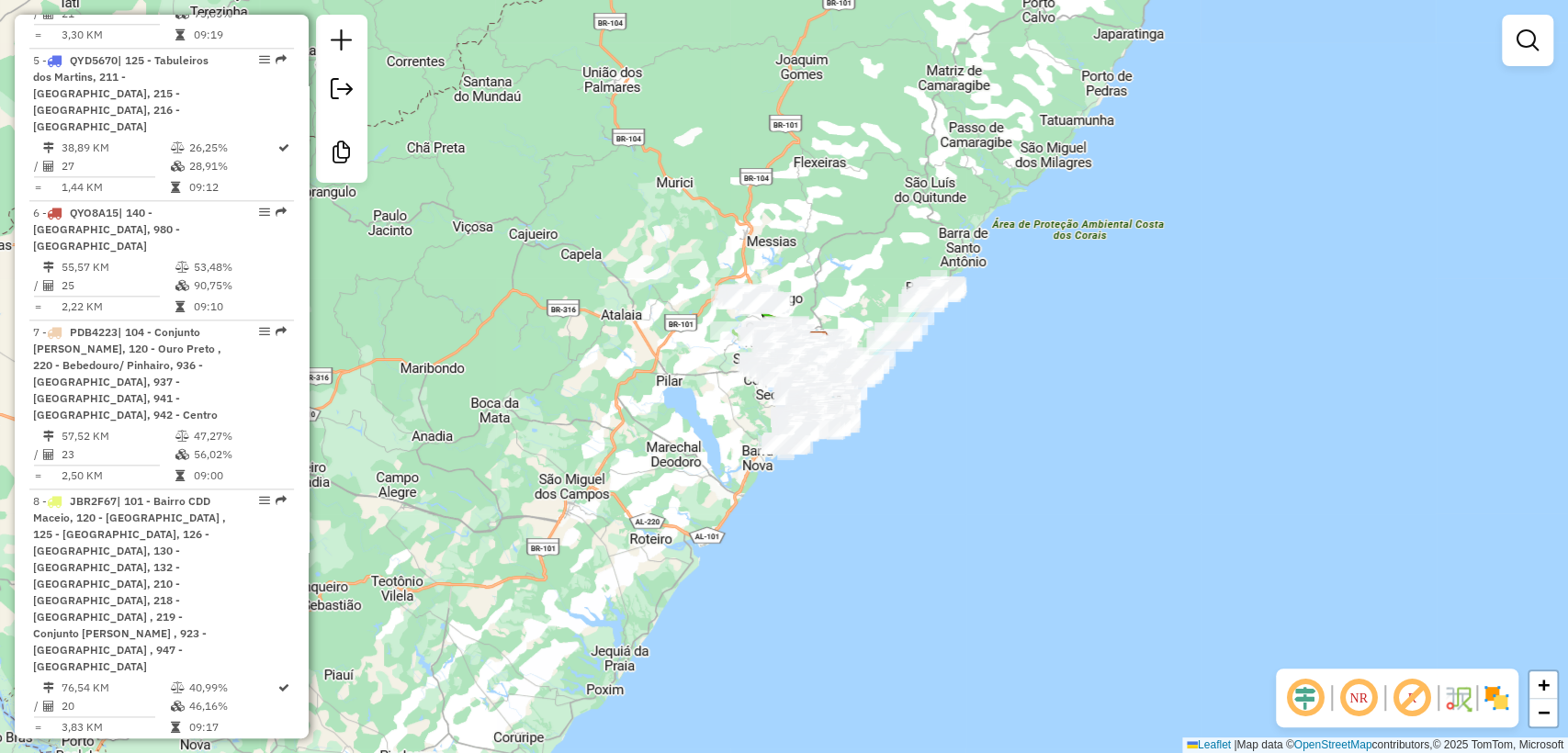
scroll to position [0, 0]
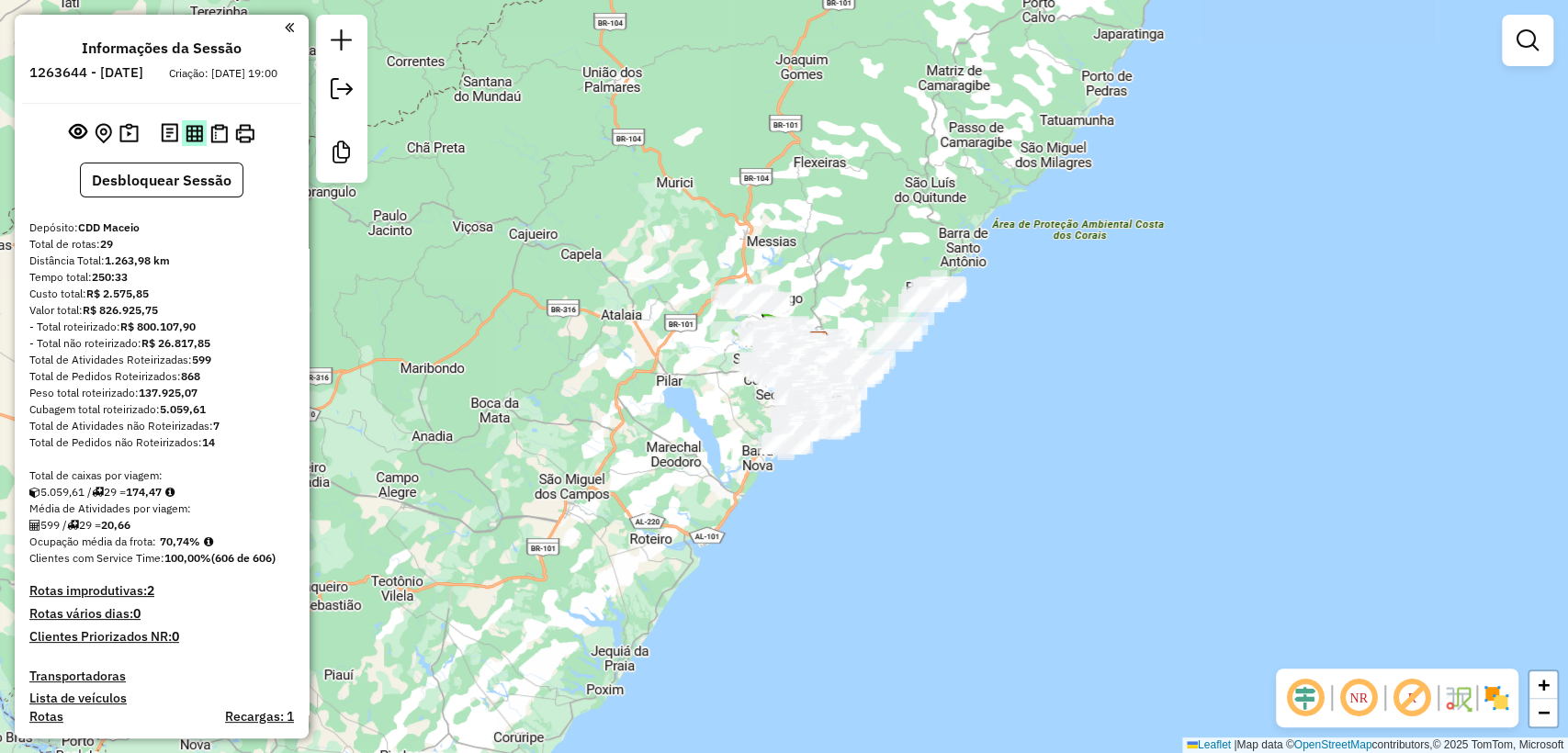
click at [188, 142] on img at bounding box center [194, 134] width 17 height 17
click at [217, 143] on img at bounding box center [219, 134] width 17 height 19
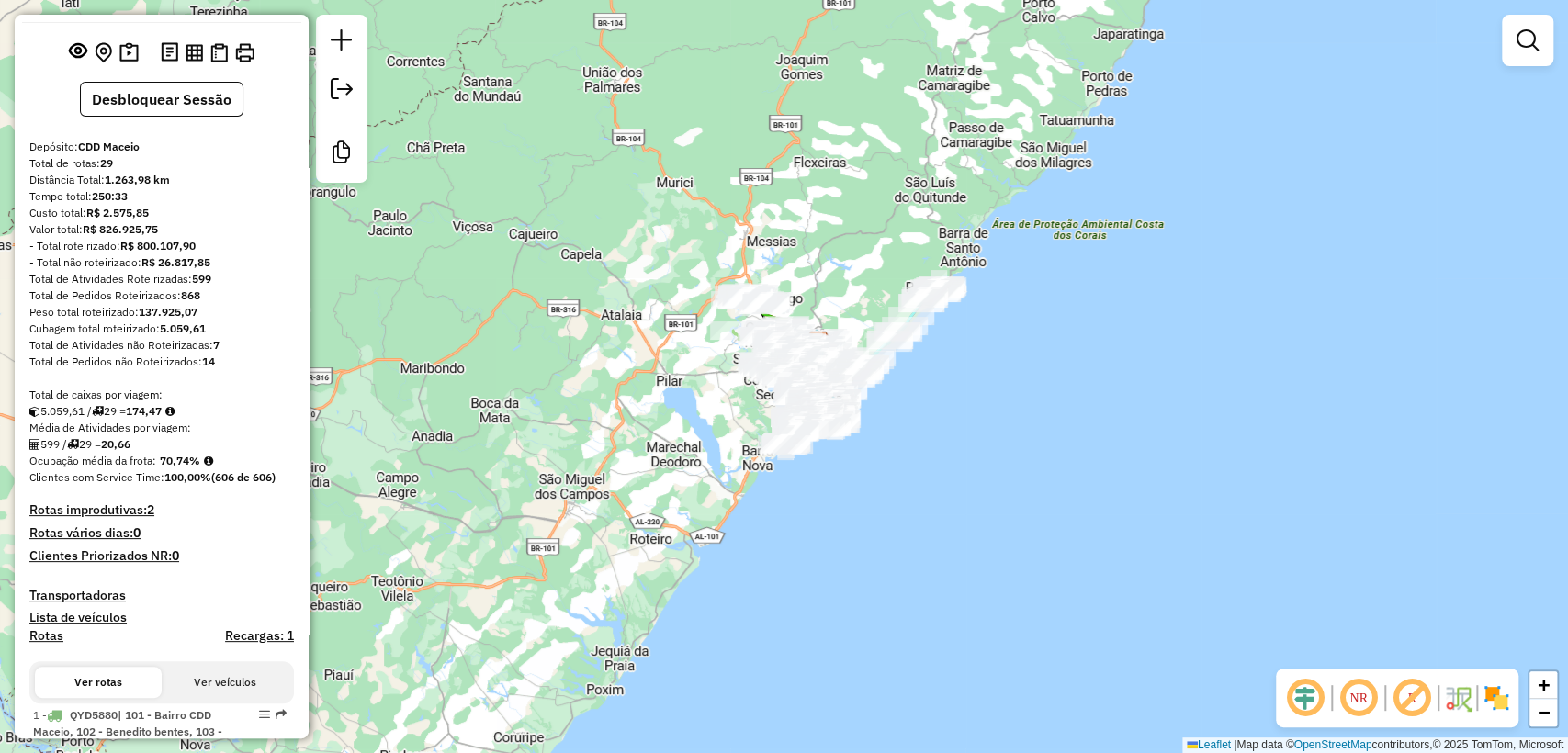
scroll to position [82, 0]
click at [170, 483] on strong "100,00%" at bounding box center [187, 476] width 47 height 14
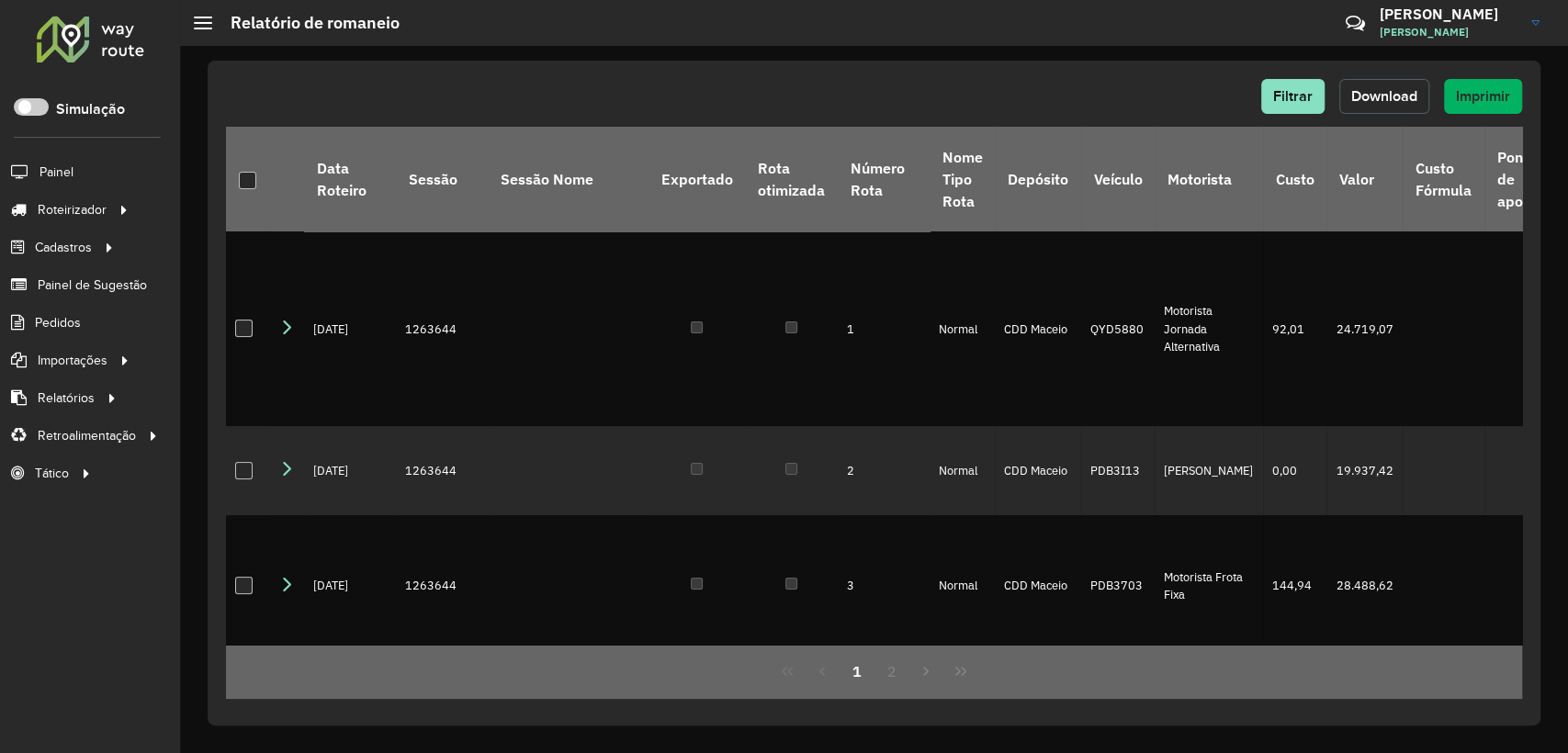
click at [1413, 101] on span "Download" at bounding box center [1385, 96] width 66 height 15
click at [864, 67] on div "Filtrar Download Imprimir Data Roteiro Sessão Sessão Nome Exportado Rota otimiz…" at bounding box center [875, 393] width 1333 height 665
